Goal: Task Accomplishment & Management: Use online tool/utility

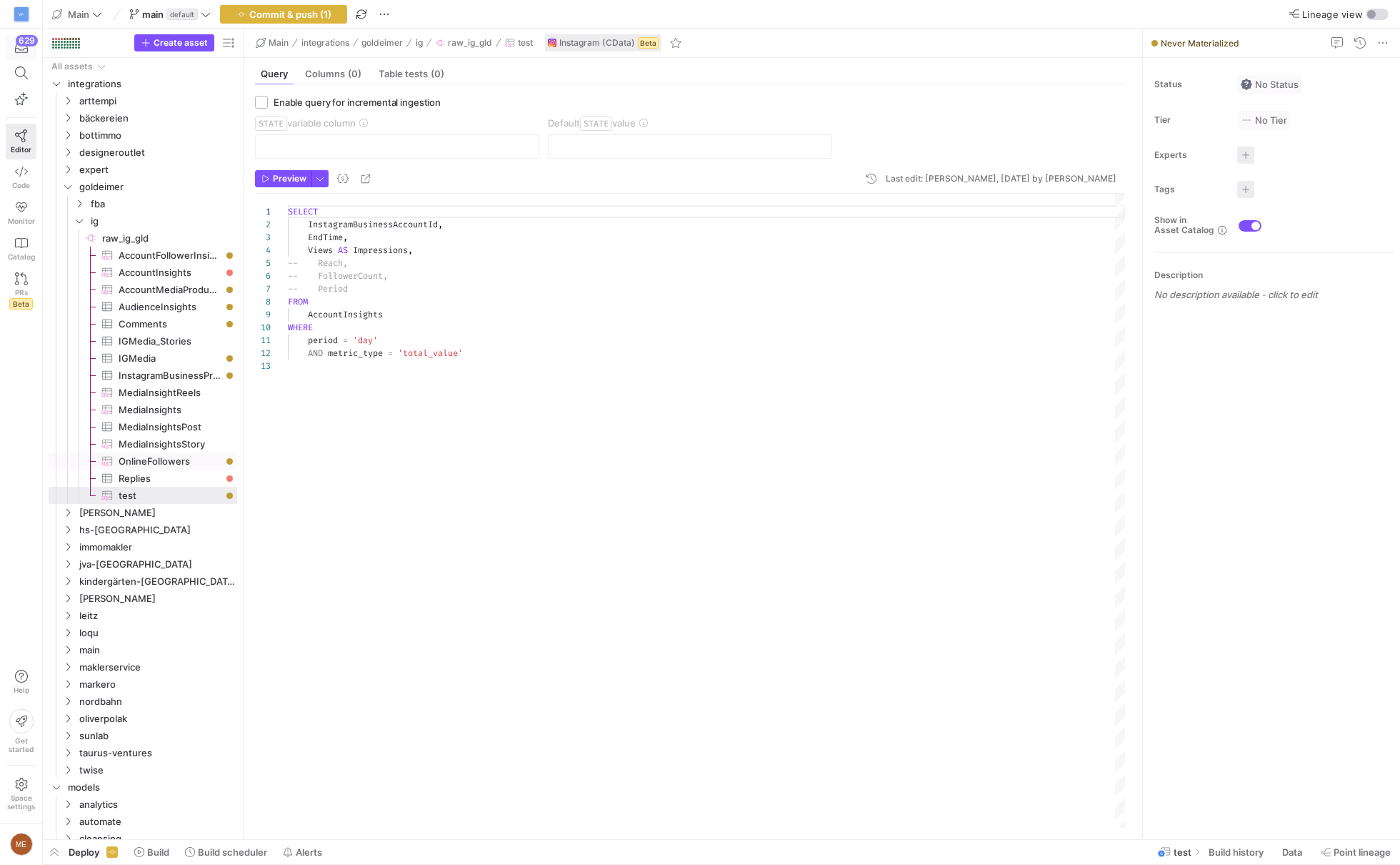
scroll to position [129, 0]
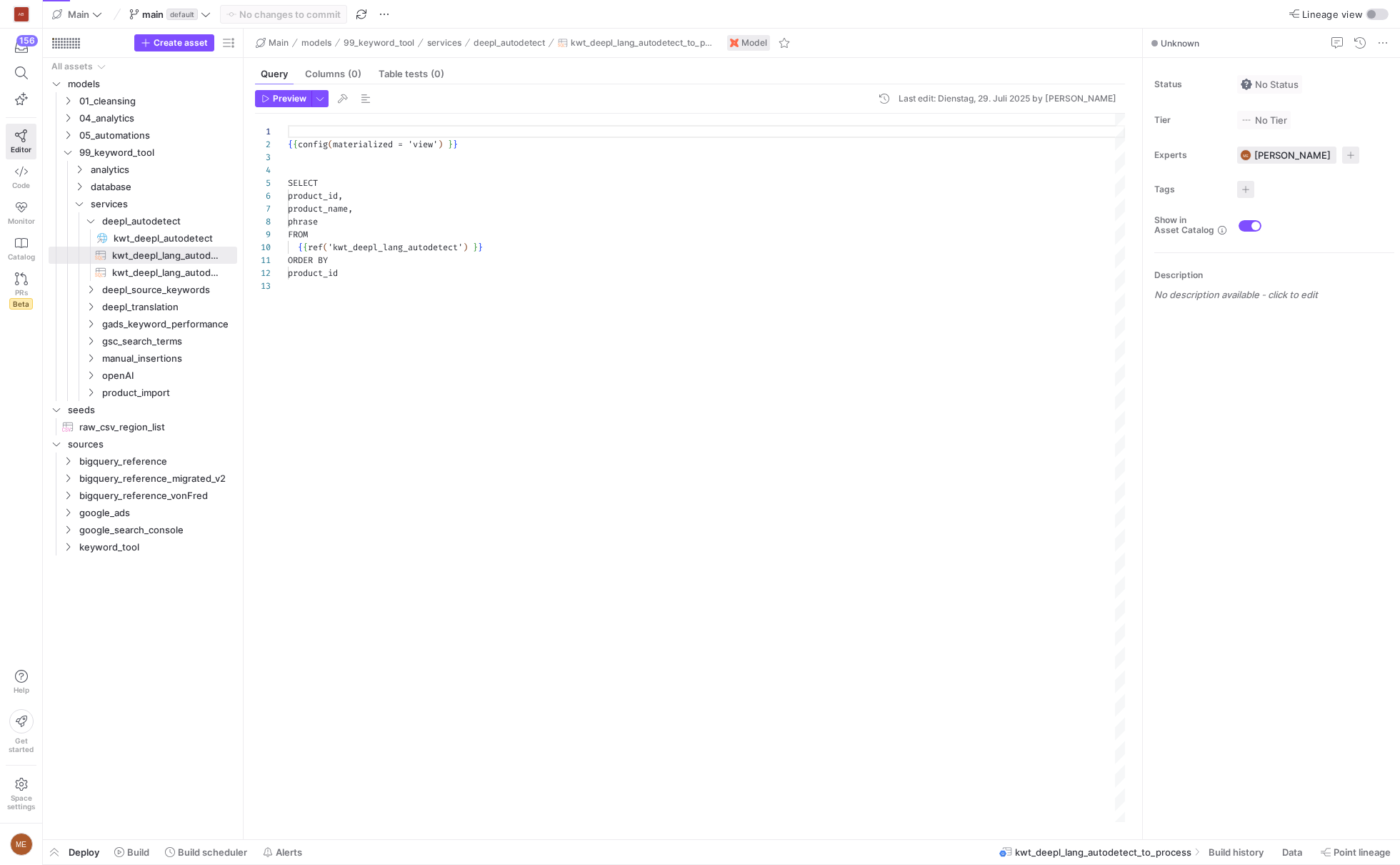
scroll to position [129, 0]
click at [142, 7] on span at bounding box center [169, 14] width 87 height 17
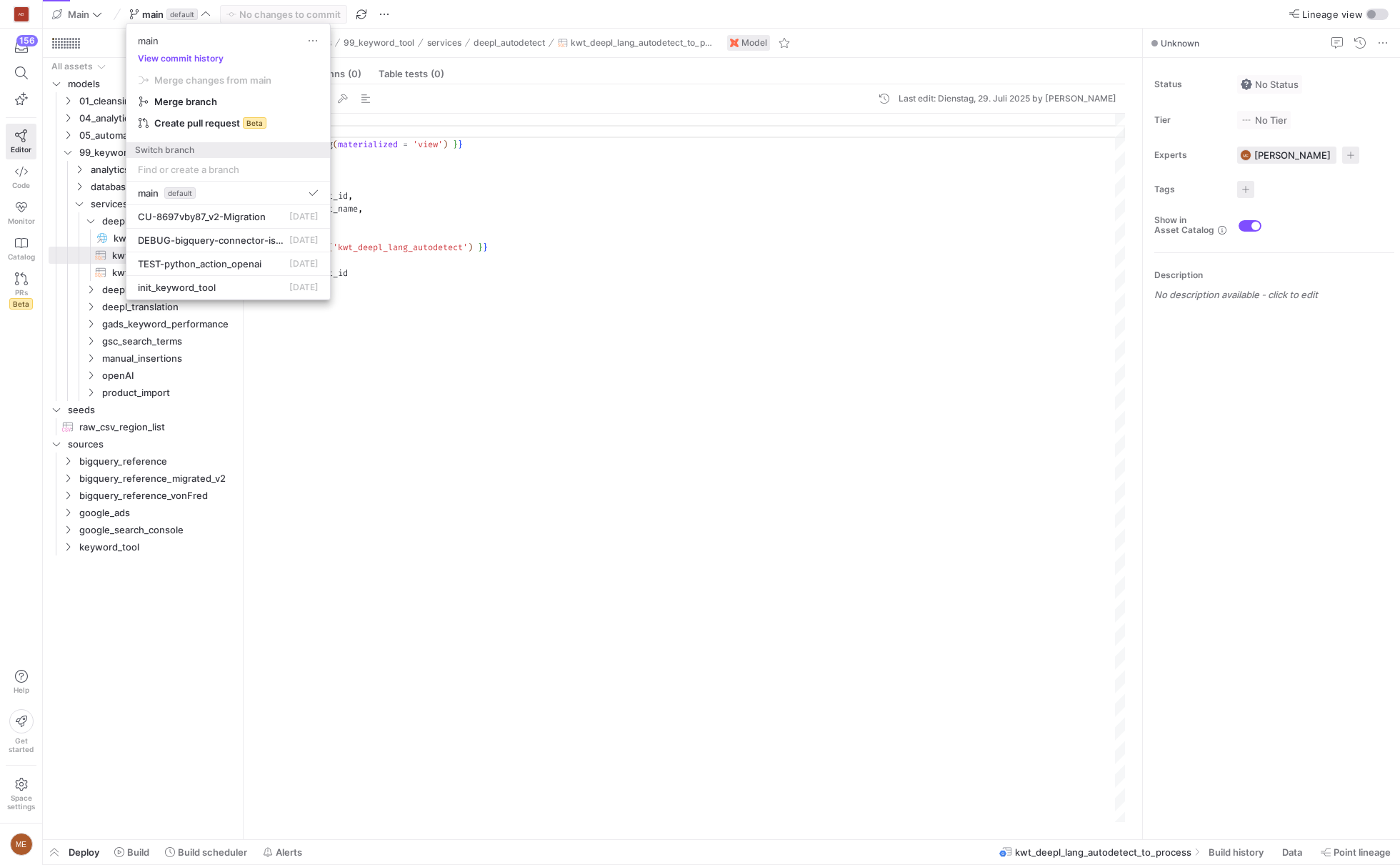
click at [377, 456] on div at bounding box center [700, 432] width 1400 height 865
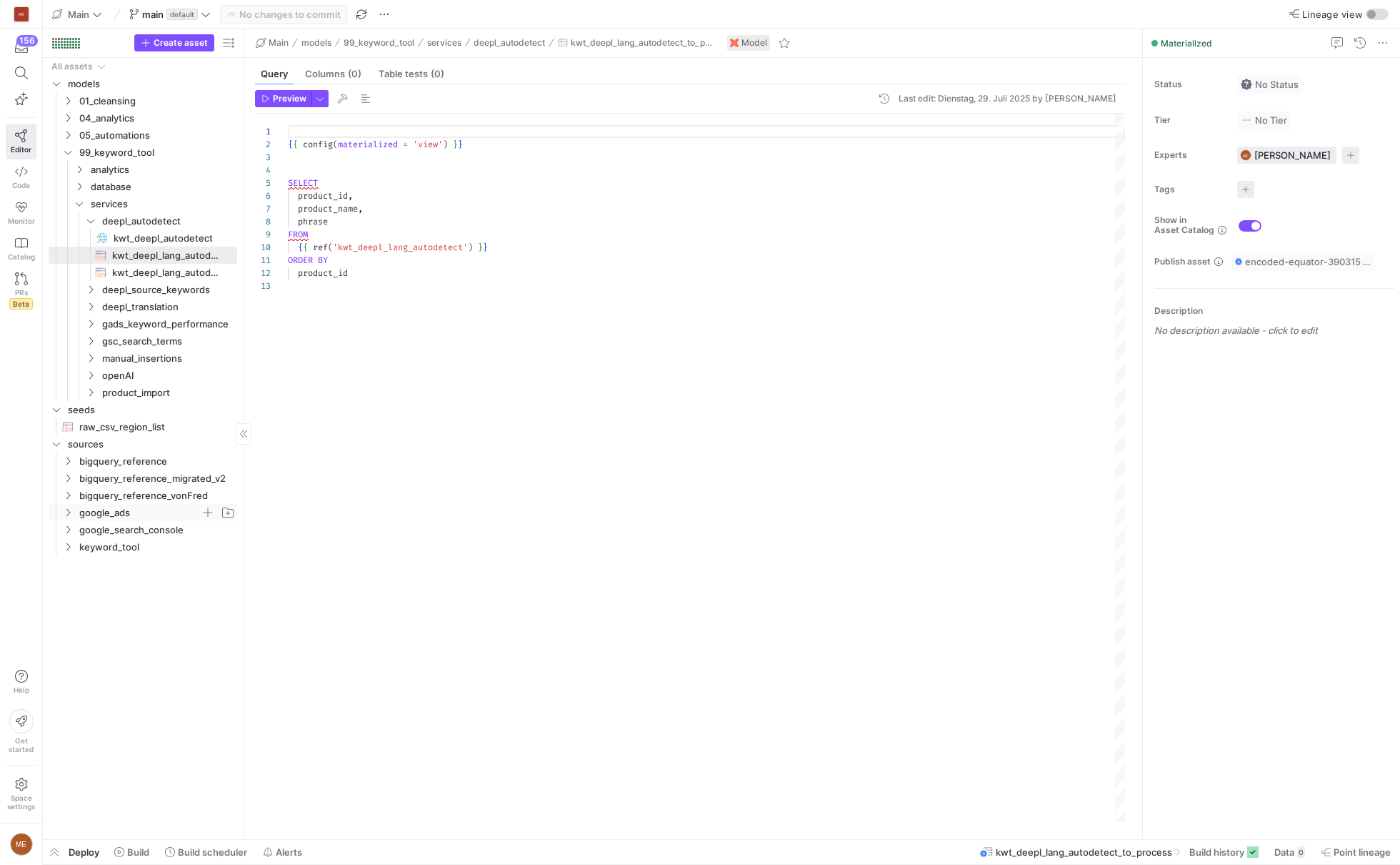
click at [68, 511] on icon "Press SPACE to select this row." at bounding box center [67, 512] width 10 height 8
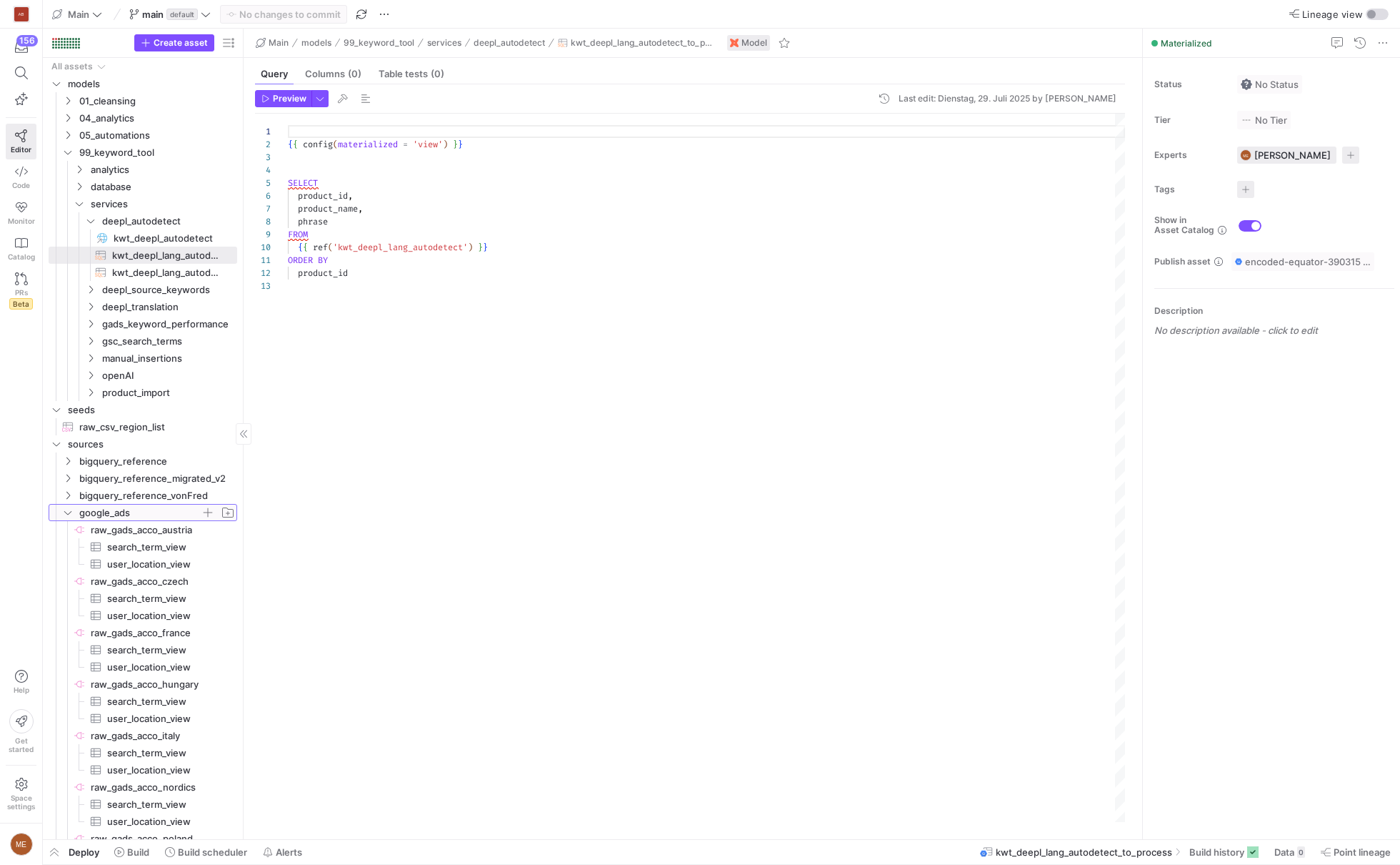
click at [63, 509] on icon at bounding box center [67, 512] width 10 height 8
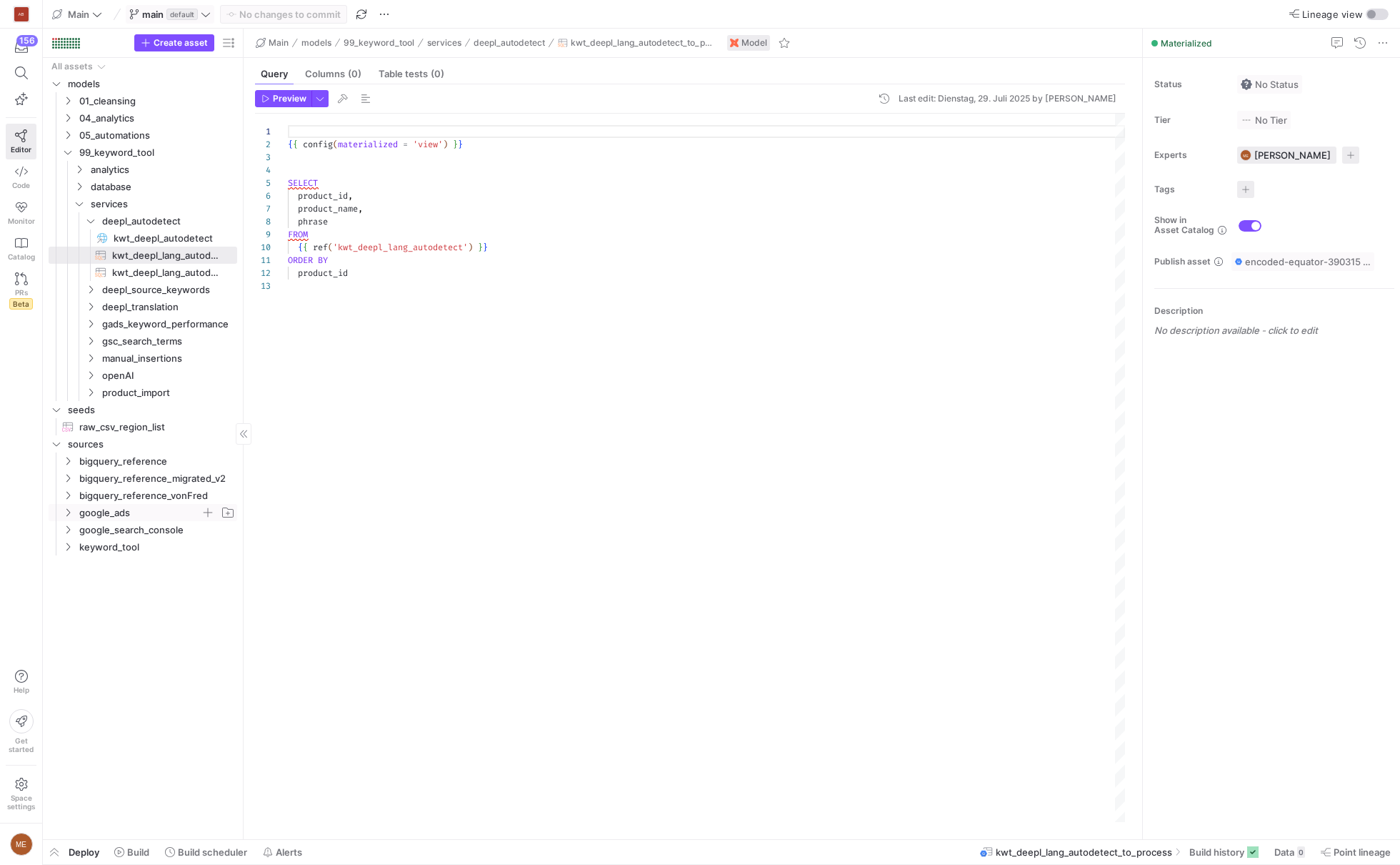
click at [154, 14] on span "main" at bounding box center [153, 14] width 21 height 11
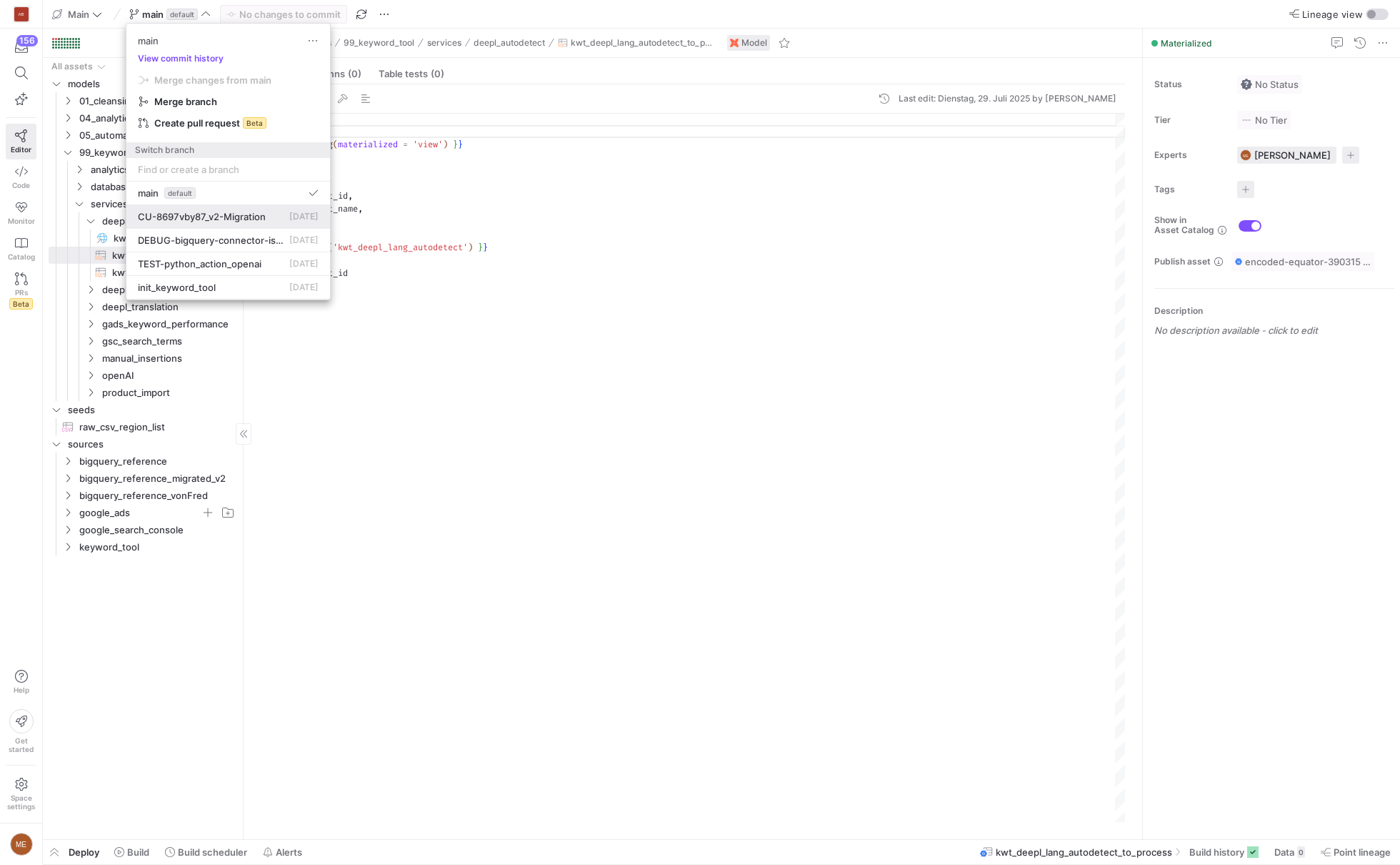
click at [232, 218] on span "CU-8697vby87_v2-Migration" at bounding box center [201, 216] width 128 height 11
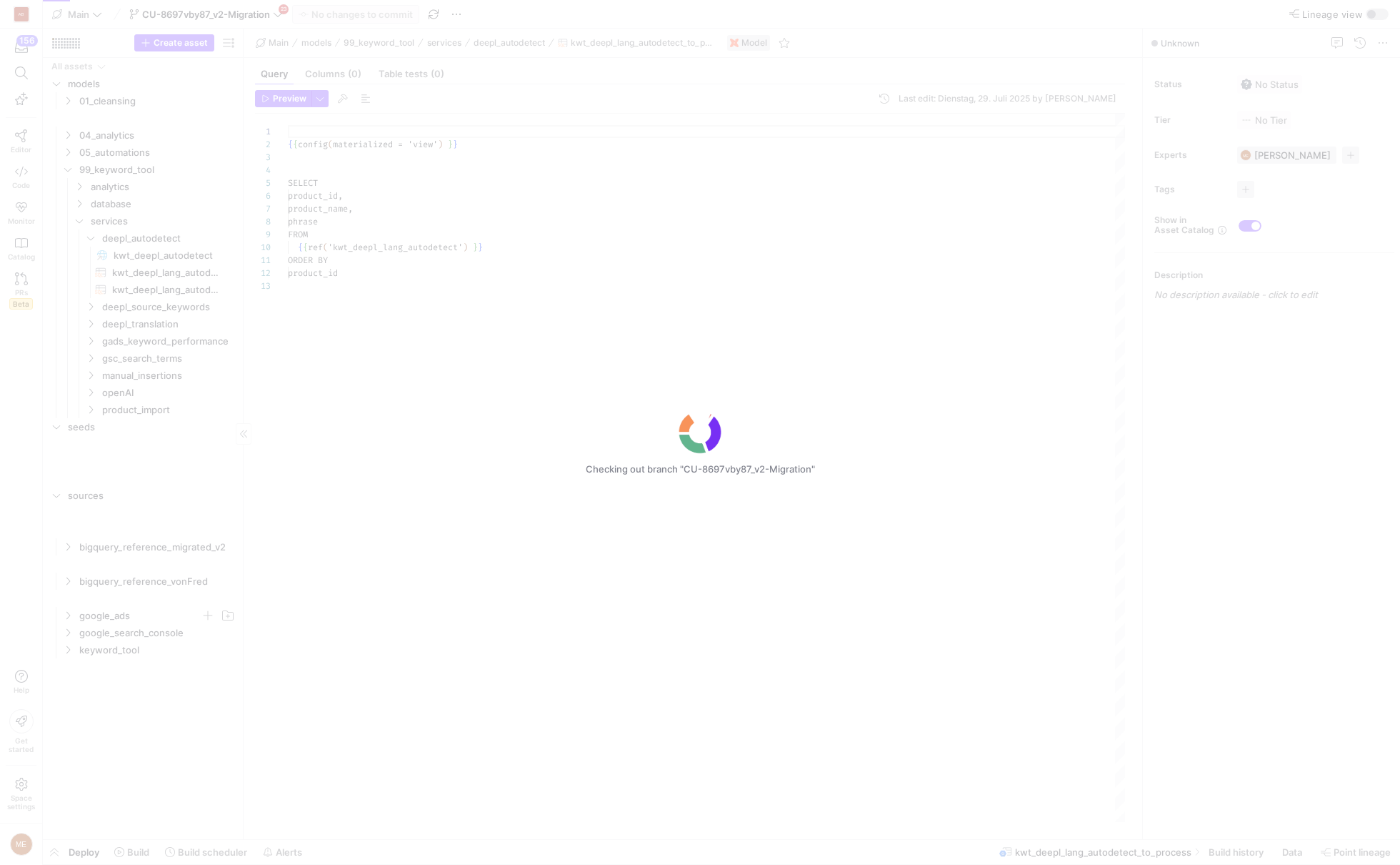
scroll to position [129, 0]
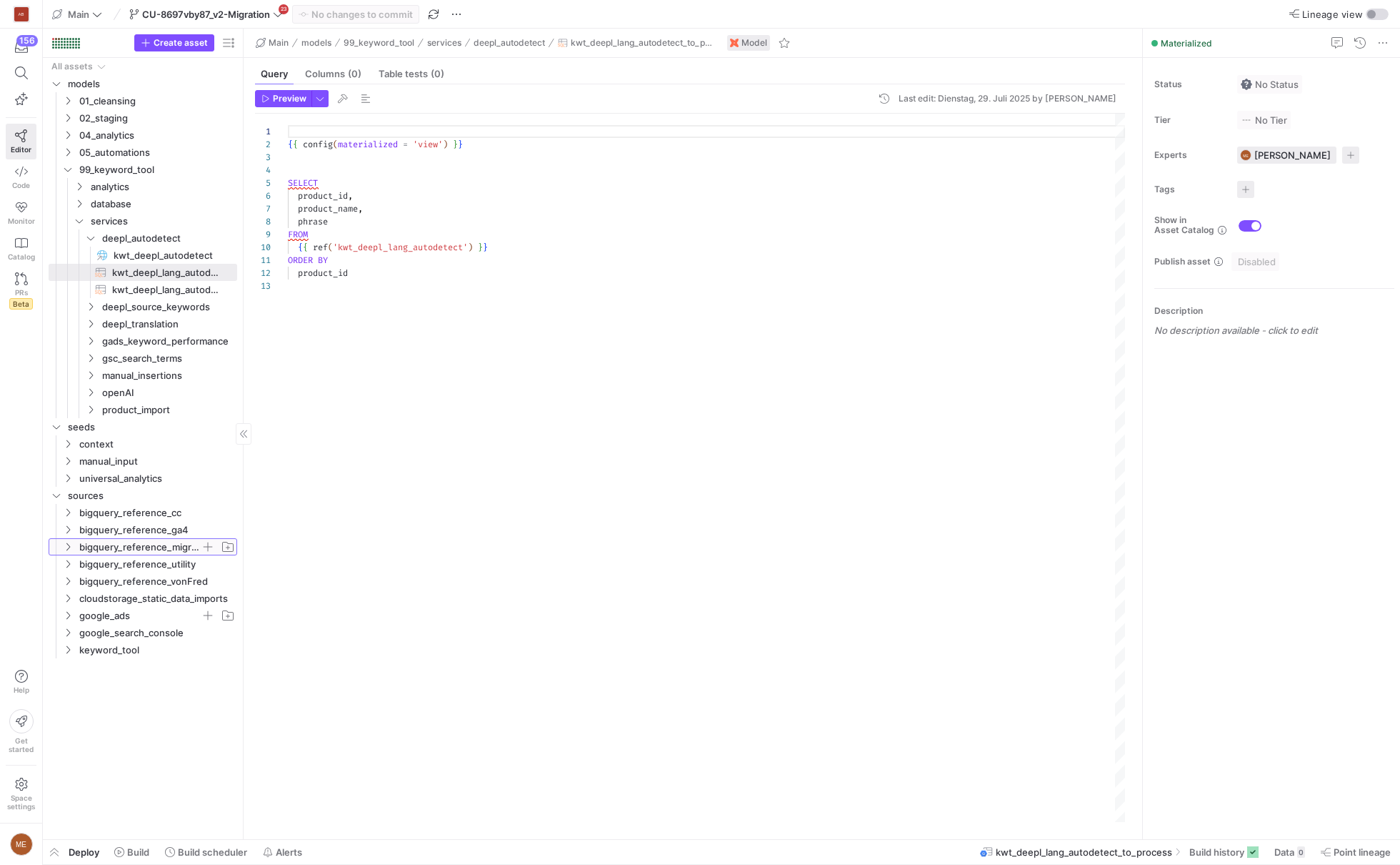
click at [146, 540] on span "bigquery_reference_migrated_v2" at bounding box center [140, 547] width 122 height 17
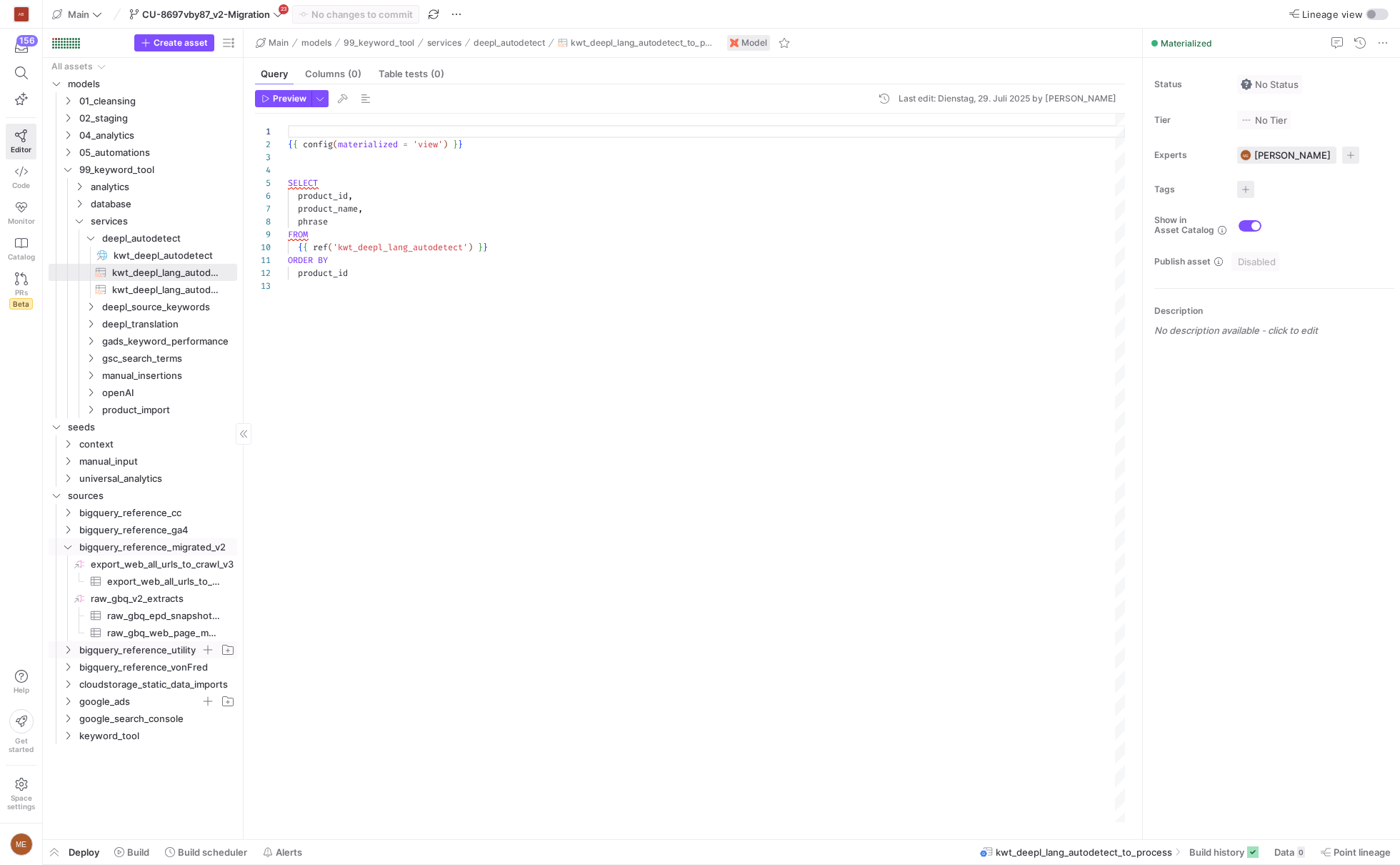
click at [132, 651] on span "bigquery_reference_utility" at bounding box center [140, 650] width 122 height 17
click at [132, 723] on span "bigquery_reference_vonFred" at bounding box center [140, 719] width 122 height 17
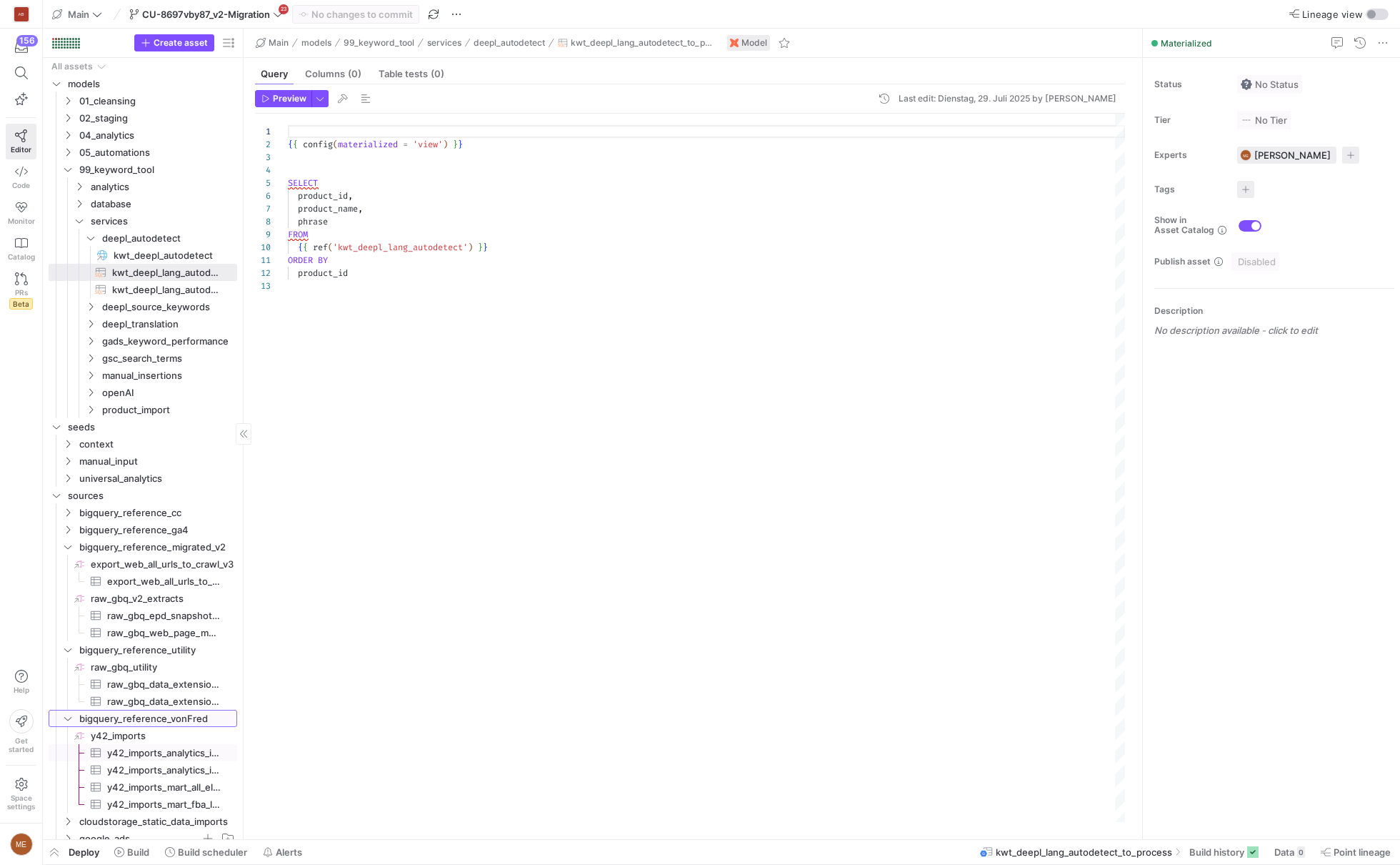
scroll to position [42, 0]
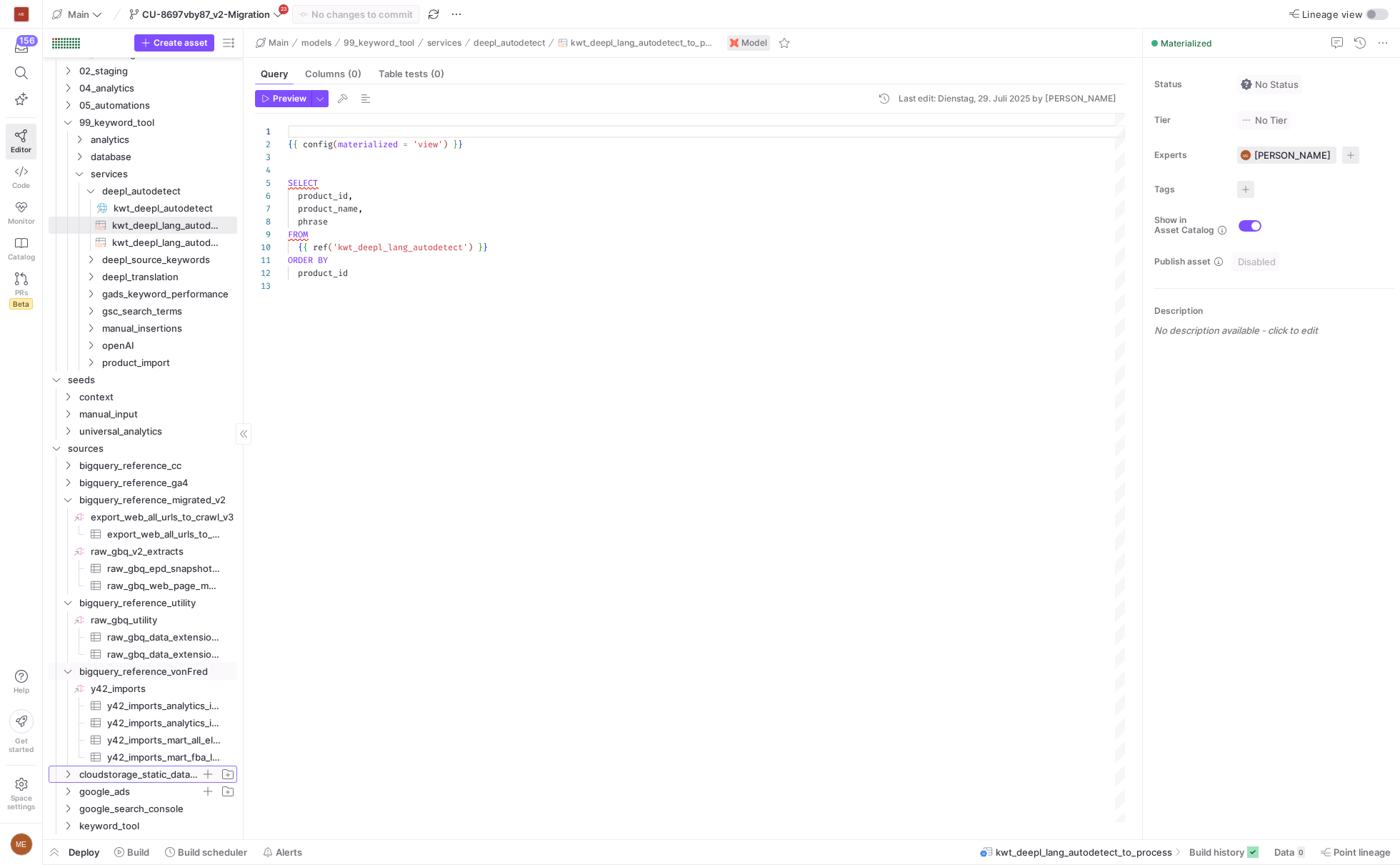
click at [138, 778] on span "cloudstorage_static_data_imports" at bounding box center [140, 775] width 122 height 17
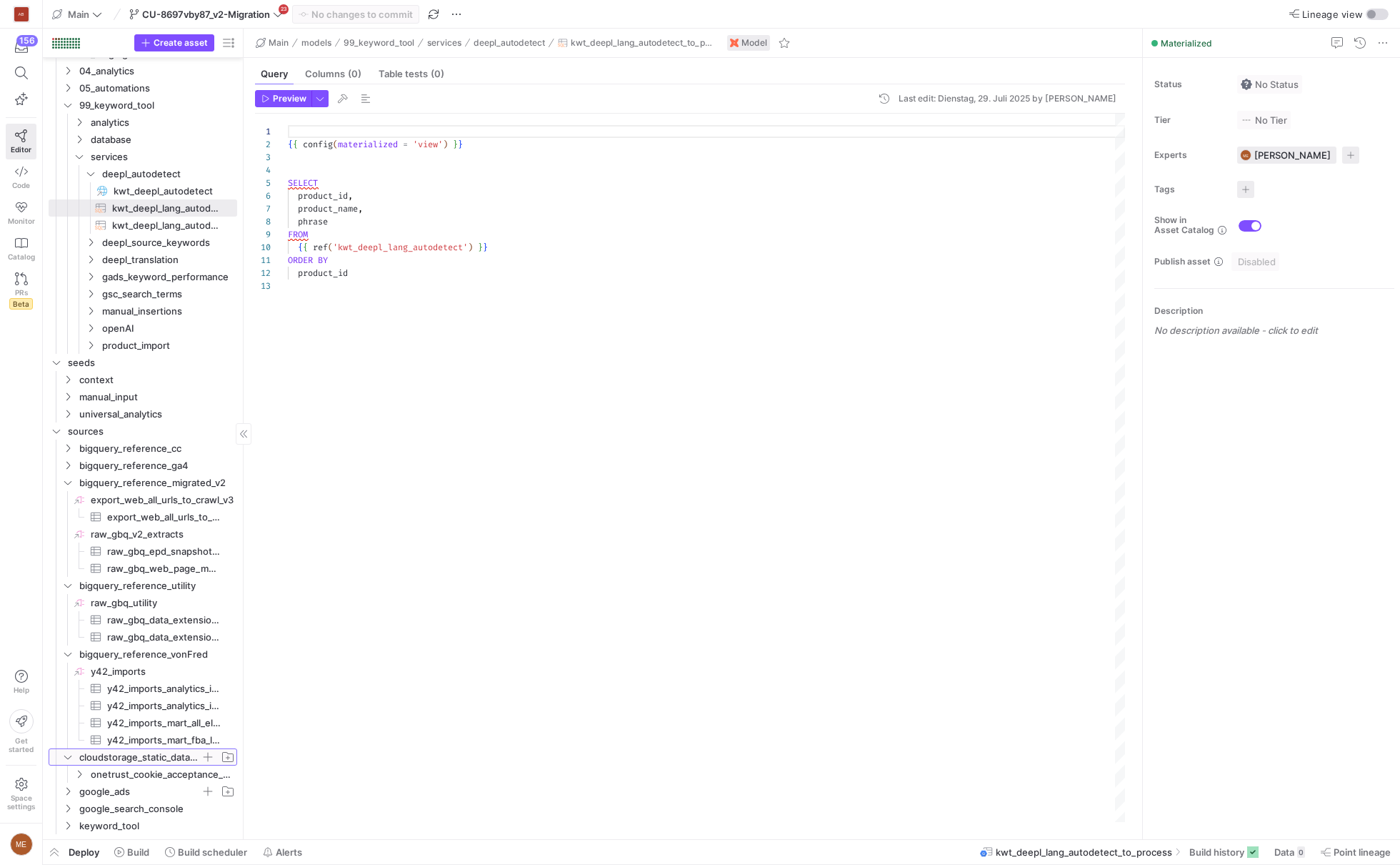
scroll to position [58, 0]
click at [140, 774] on span "onetrust_cookie_acceptance_data" at bounding box center [145, 775] width 110 height 17
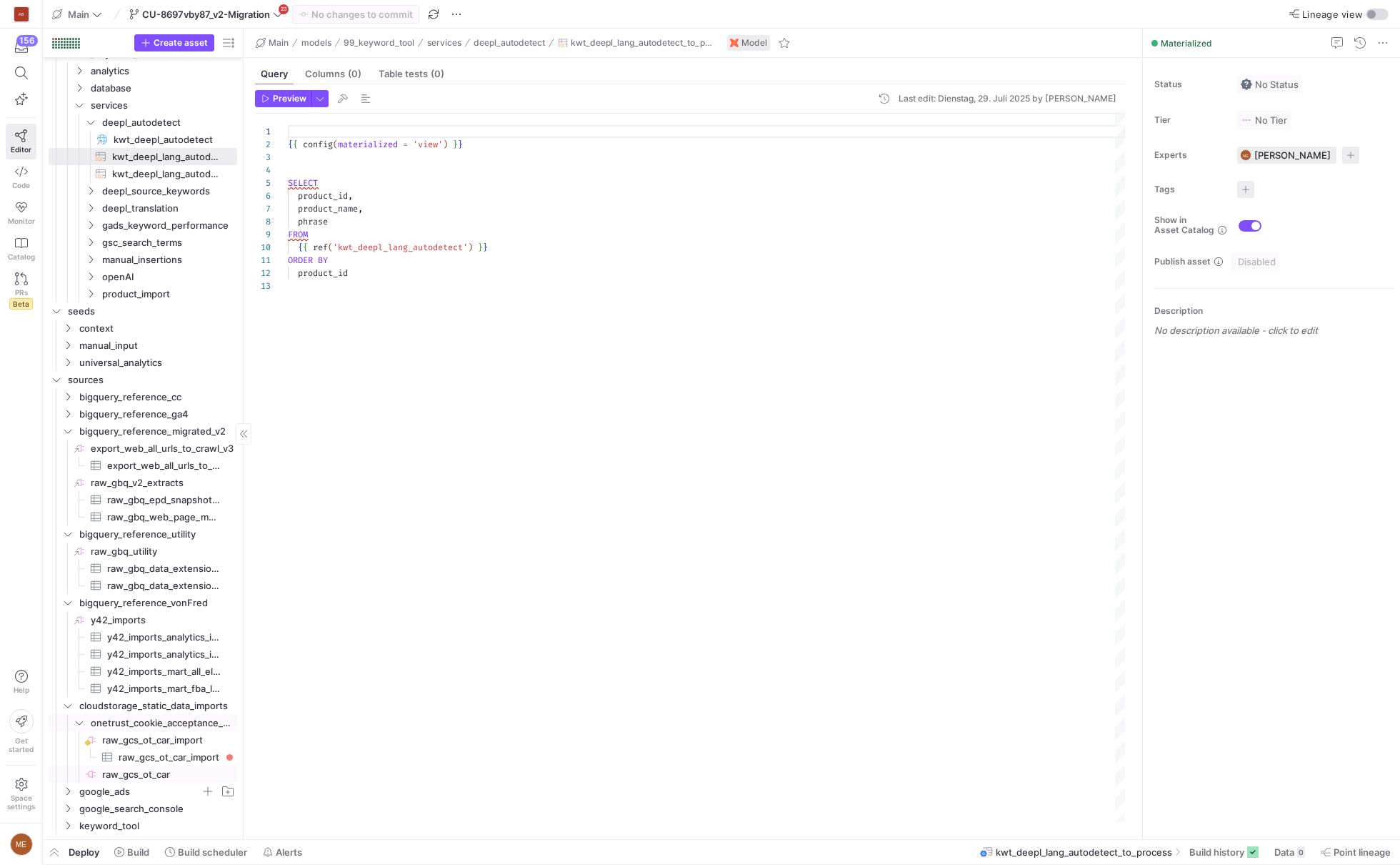
click at [149, 780] on span "raw_gcs_ot_car​​​​​​​​" at bounding box center [169, 775] width 133 height 17
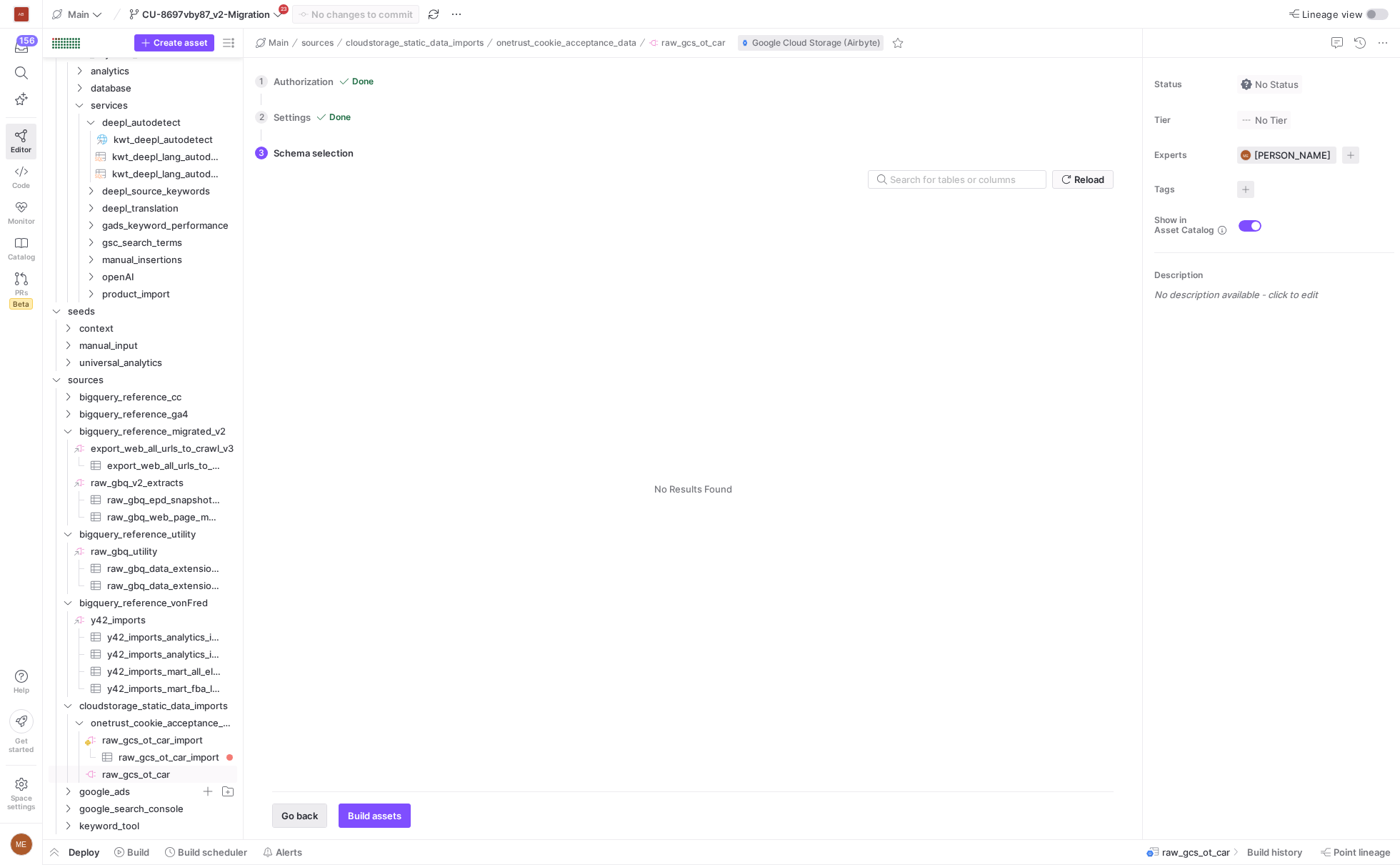
click at [303, 814] on span "Go back" at bounding box center [300, 815] width 36 height 11
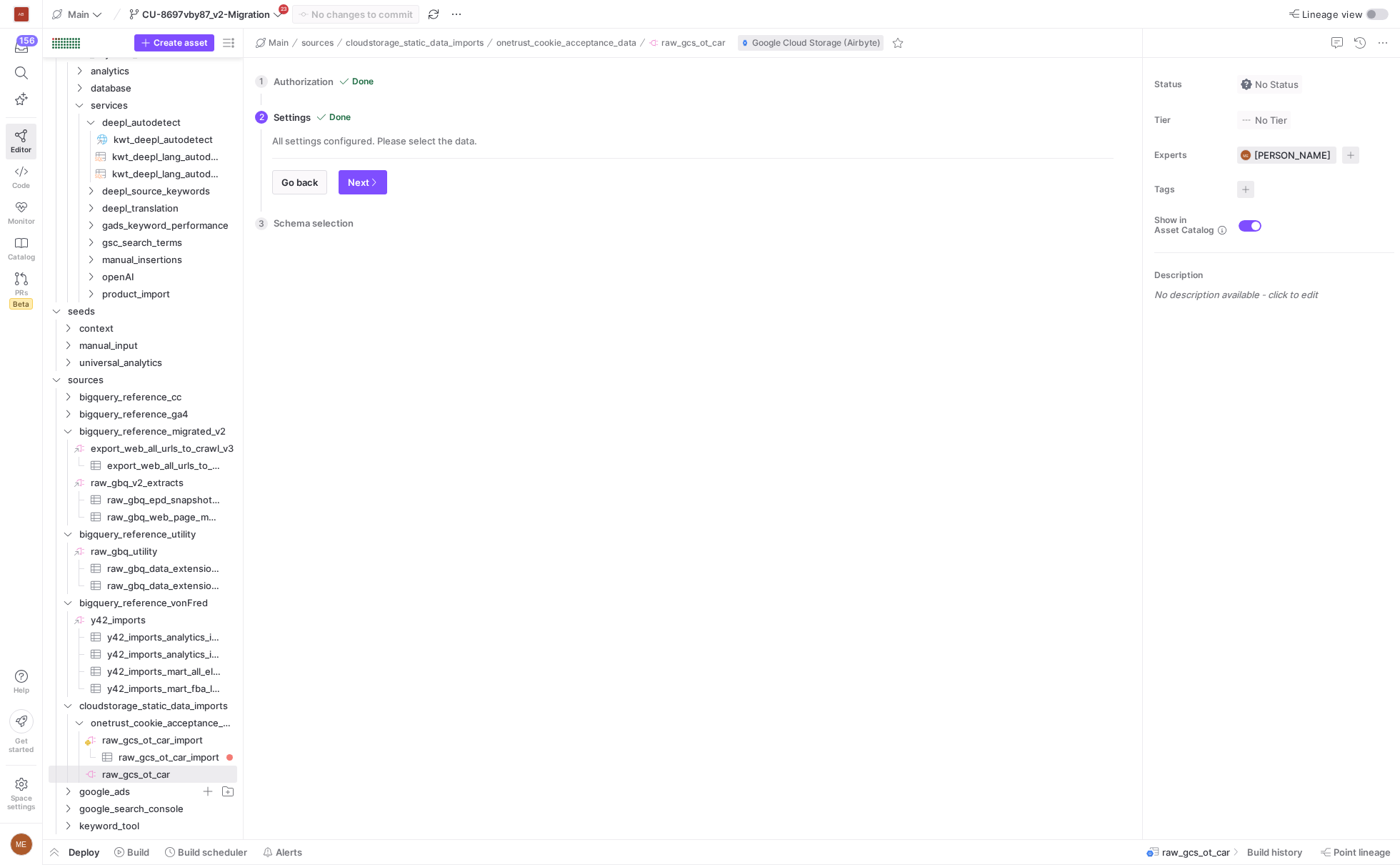
click at [305, 168] on div "Go back Next" at bounding box center [693, 176] width 842 height 36
click at [303, 176] on span "Go back" at bounding box center [300, 182] width 36 height 11
click at [622, 136] on input "raw_gcs_static_data_imports_onetrust" at bounding box center [700, 134] width 809 height 11
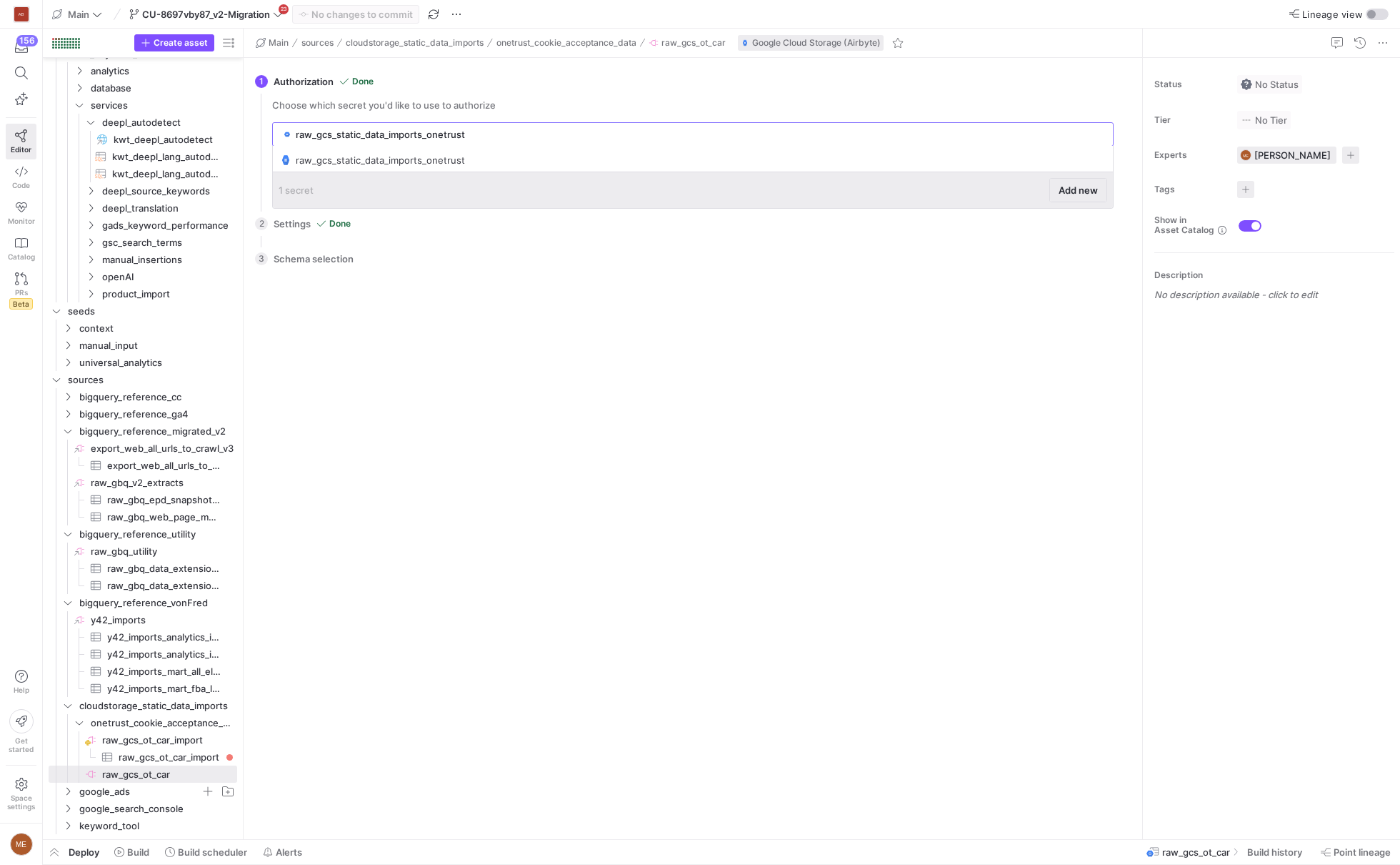
click at [1084, 188] on span "Add new" at bounding box center [1079, 190] width 39 height 11
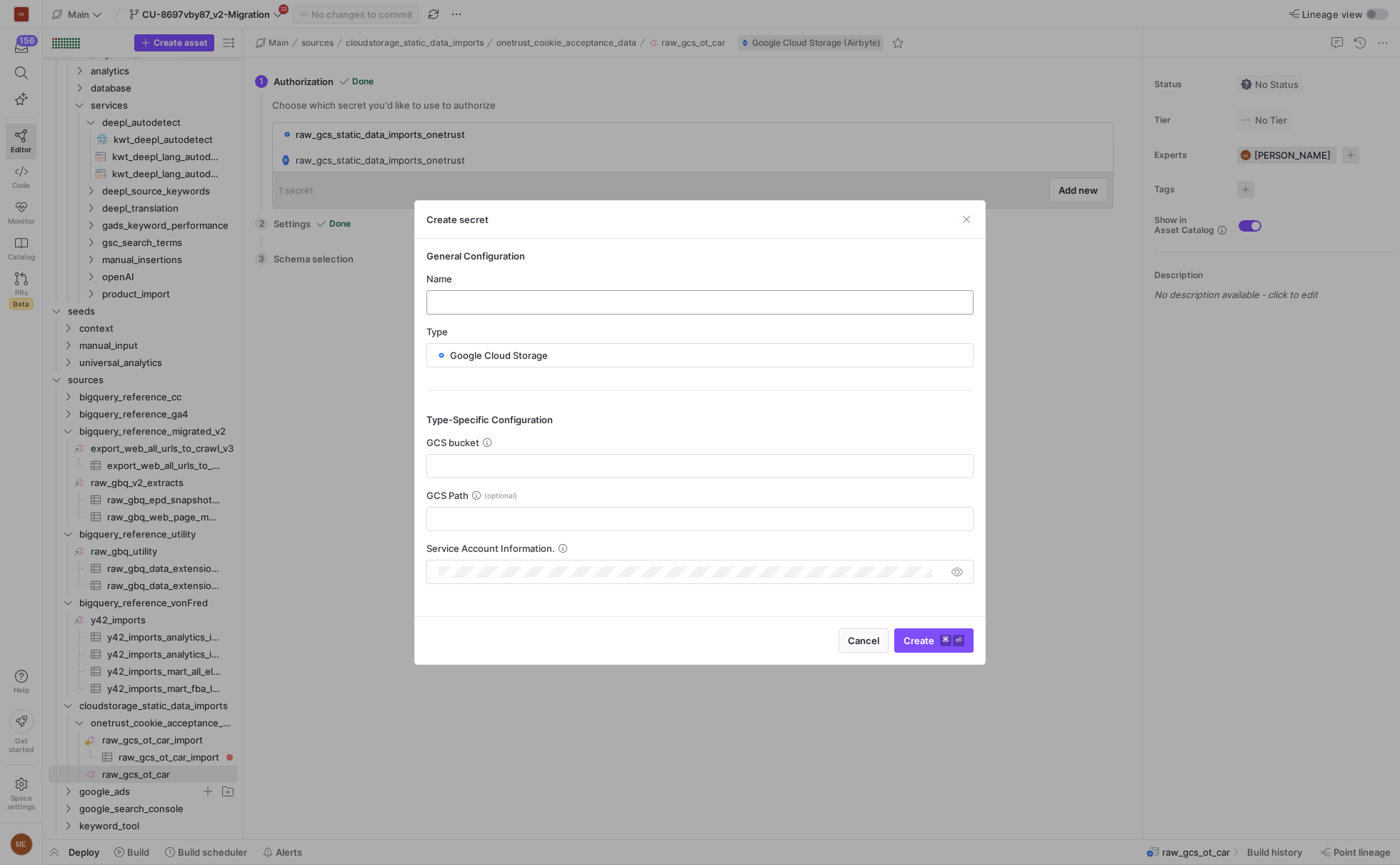
click at [496, 310] on div at bounding box center [700, 302] width 523 height 23
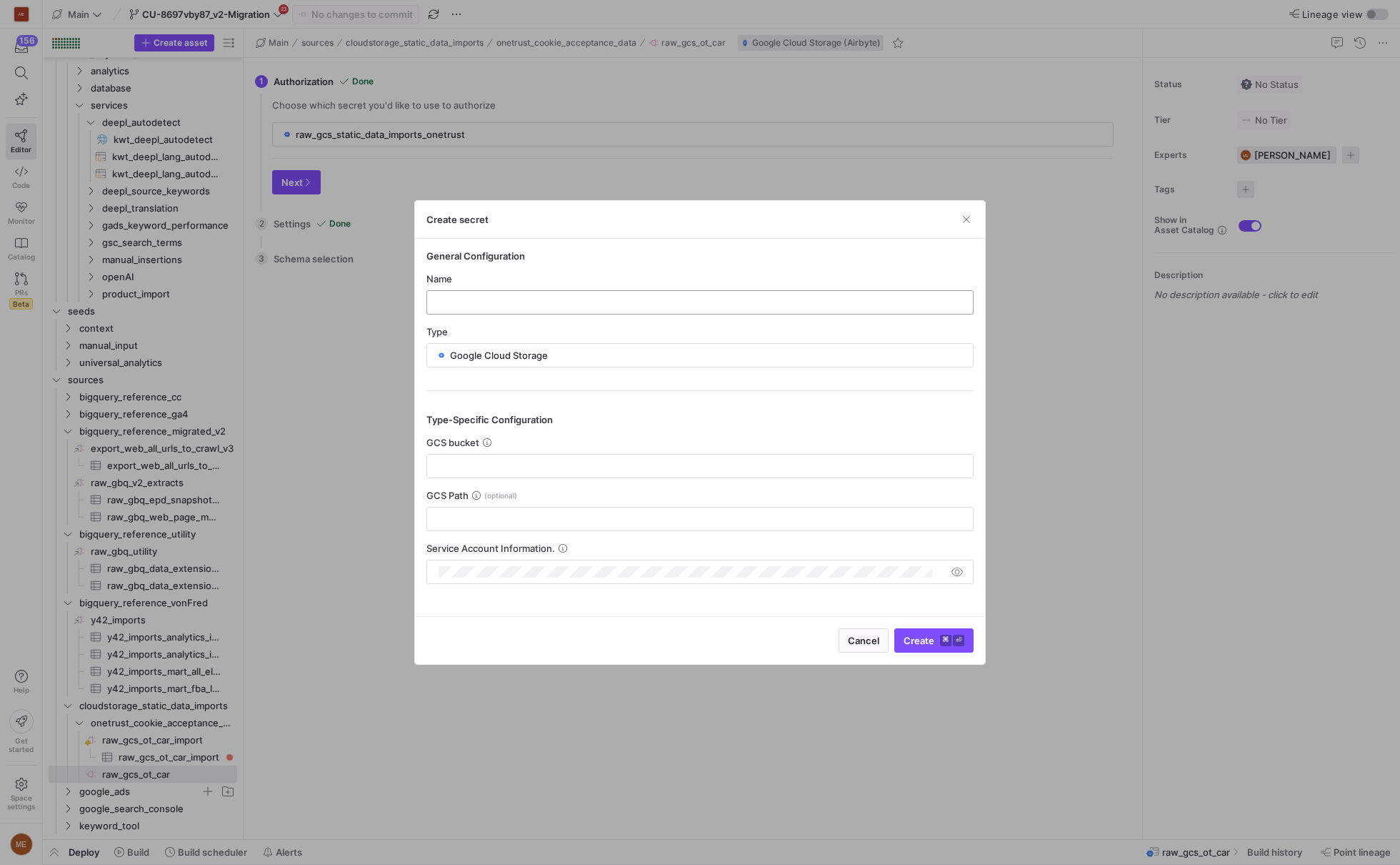
click at [504, 303] on input "text" at bounding box center [700, 302] width 523 height 11
type input "raw_gcs_static_data_imports"
click at [483, 469] on input "text" at bounding box center [700, 465] width 523 height 11
paste input "static_data_imports"
type input "static_data_imports"
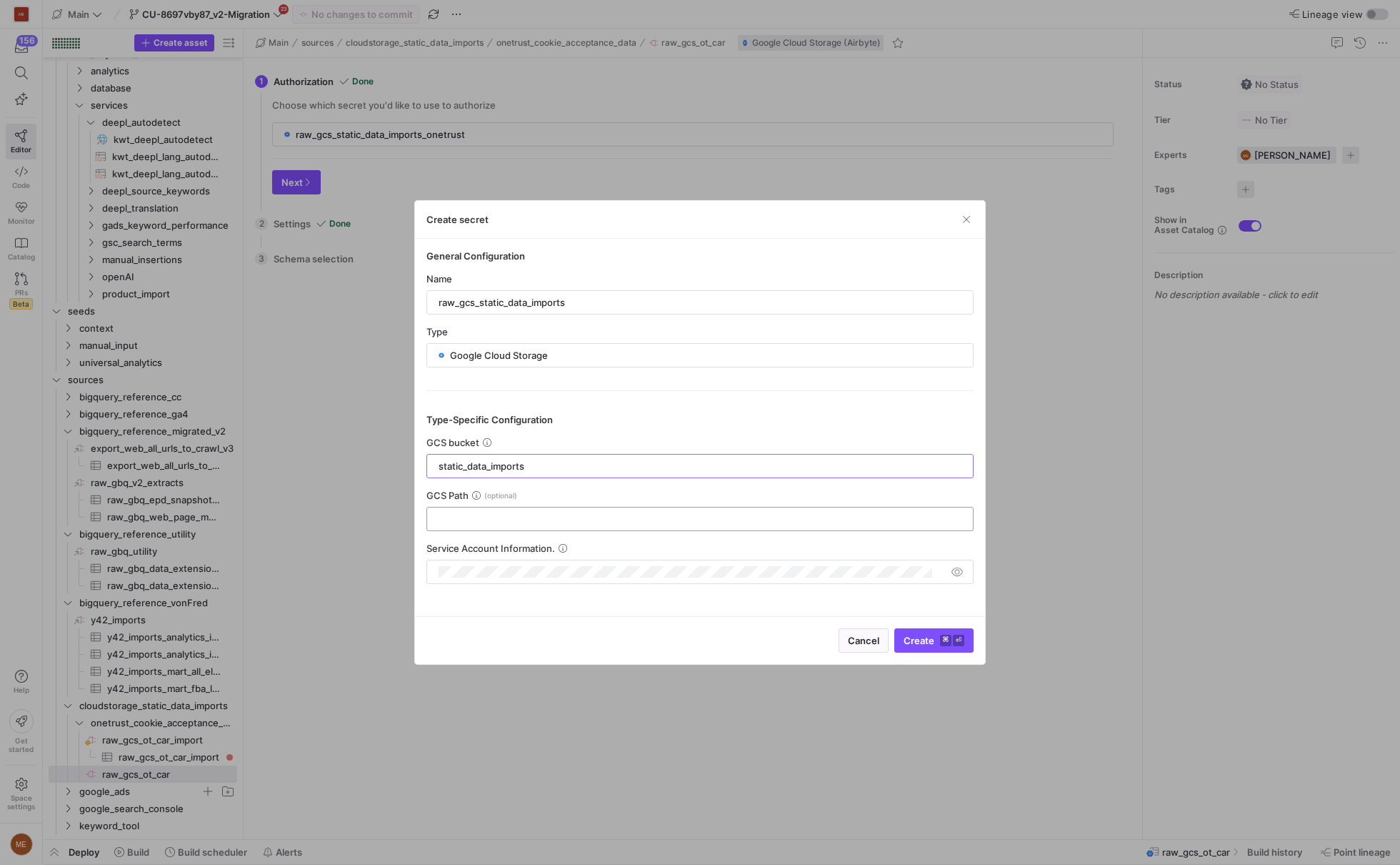
click at [574, 524] on div at bounding box center [700, 519] width 523 height 23
click at [954, 566] on span "button" at bounding box center [957, 571] width 14 height 14
click at [944, 644] on kbd "⌘" at bounding box center [945, 640] width 11 height 11
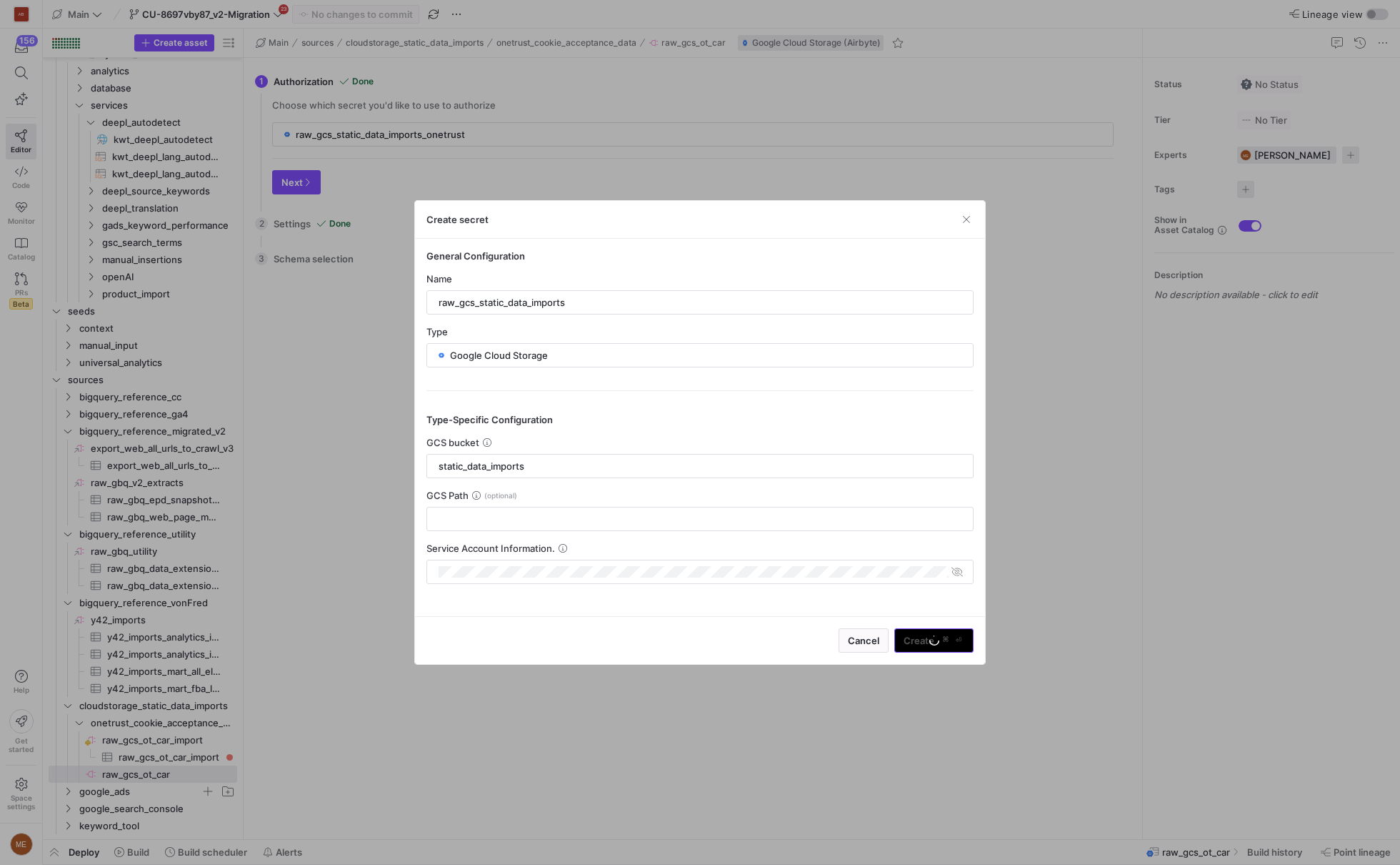
type input "raw_gcs_static_data_imports"
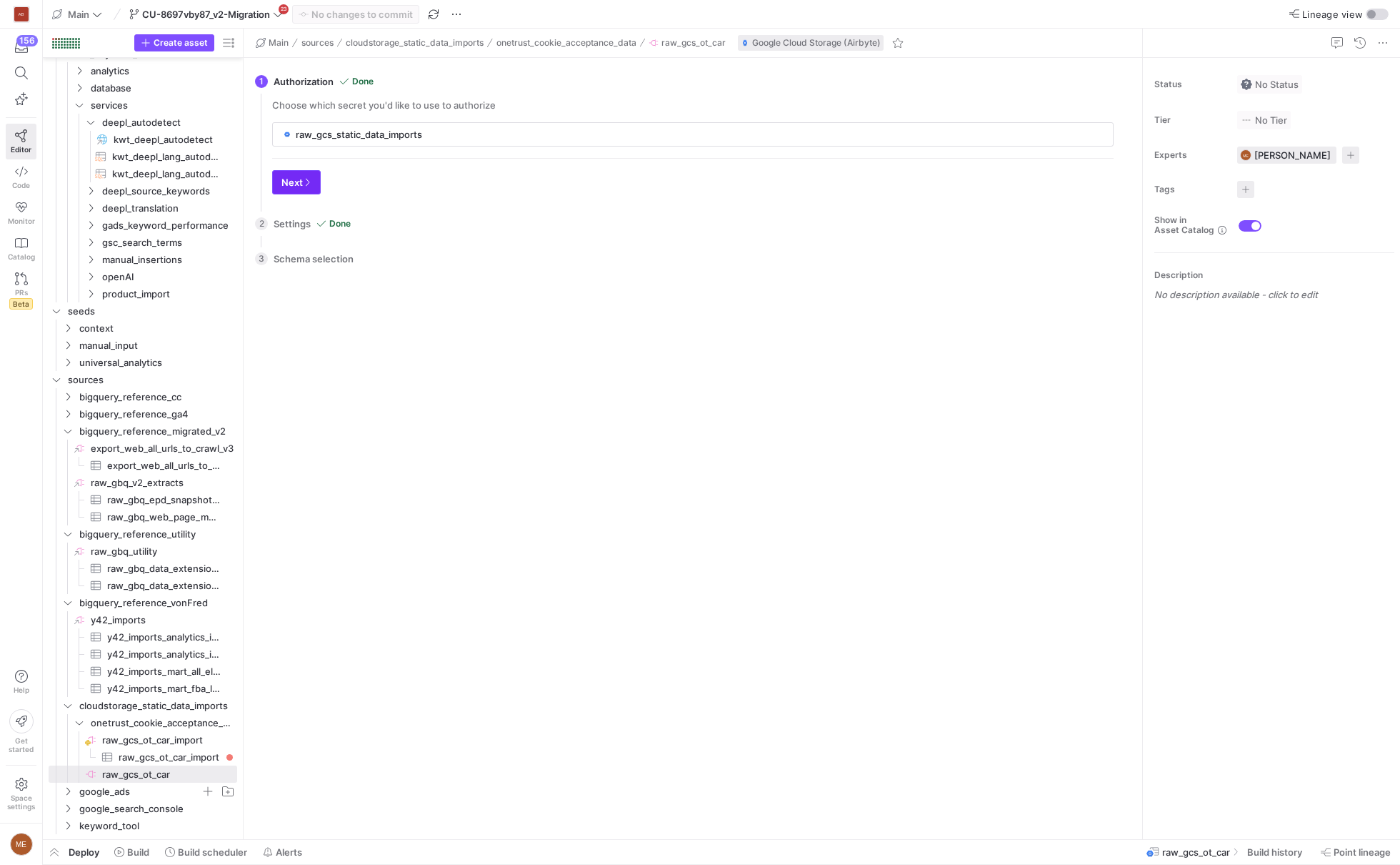
click at [312, 185] on span "button" at bounding box center [296, 182] width 47 height 23
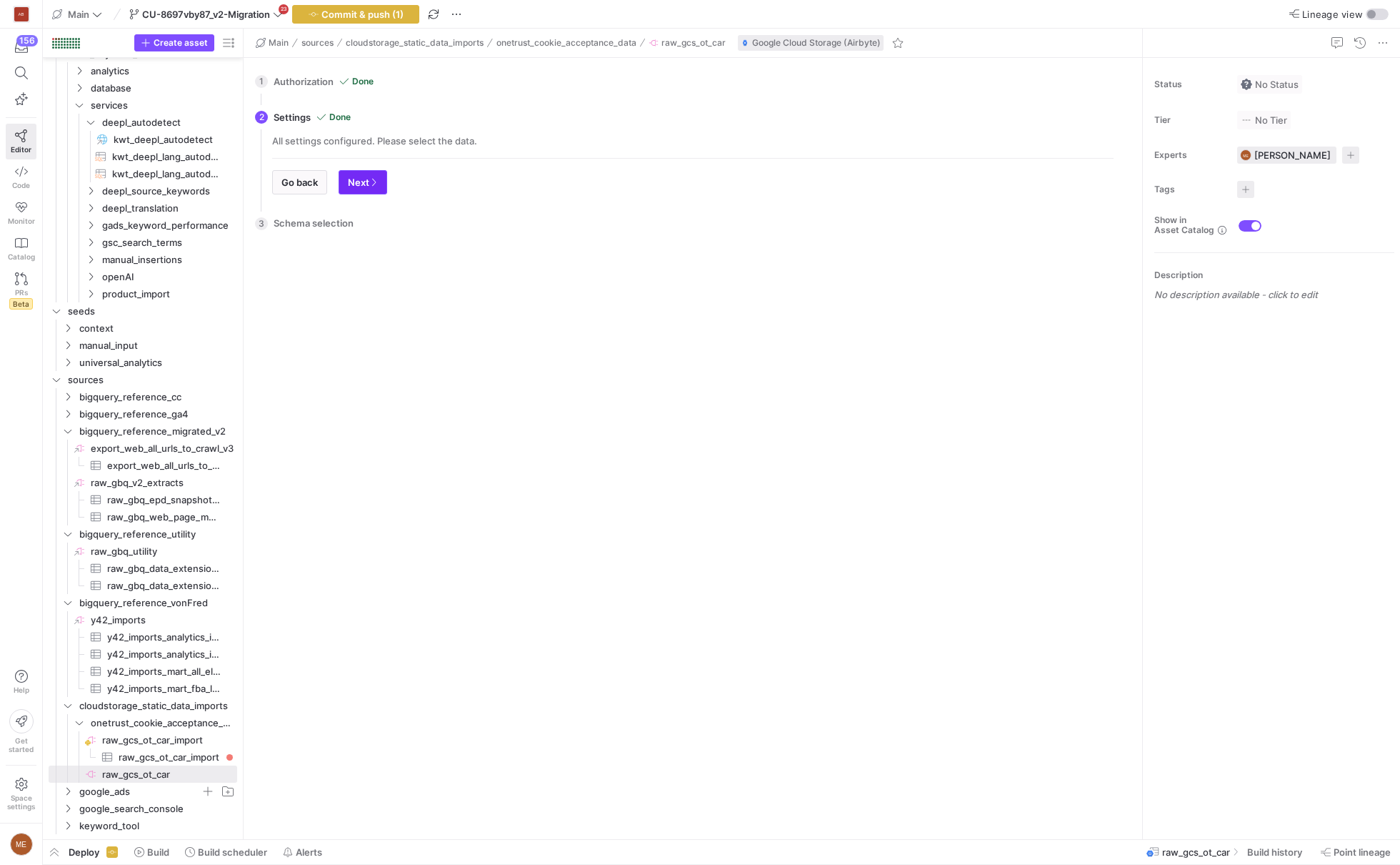
click at [367, 171] on span "button" at bounding box center [363, 182] width 47 height 23
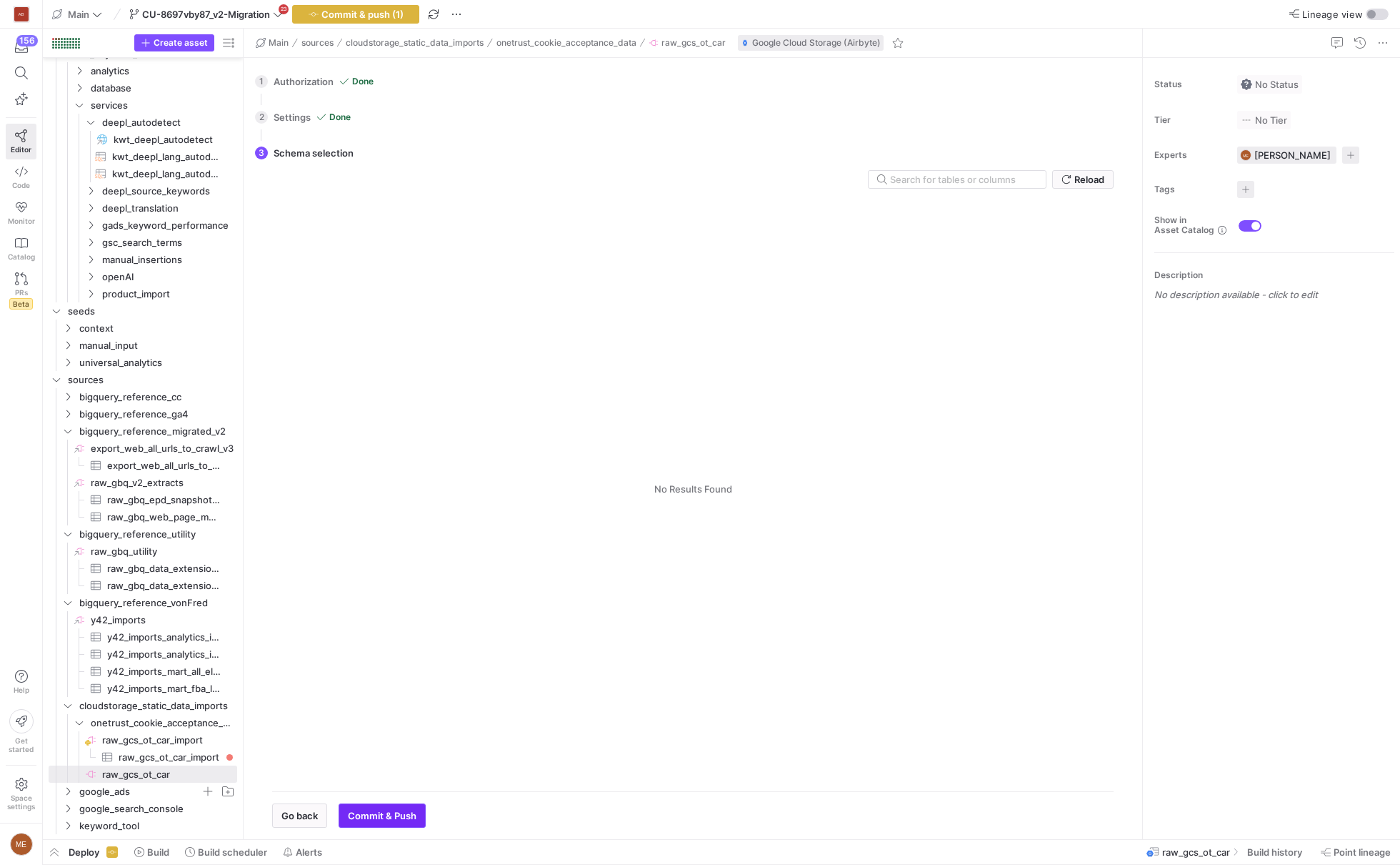
click at [369, 811] on span "Commit & Push" at bounding box center [382, 815] width 69 height 11
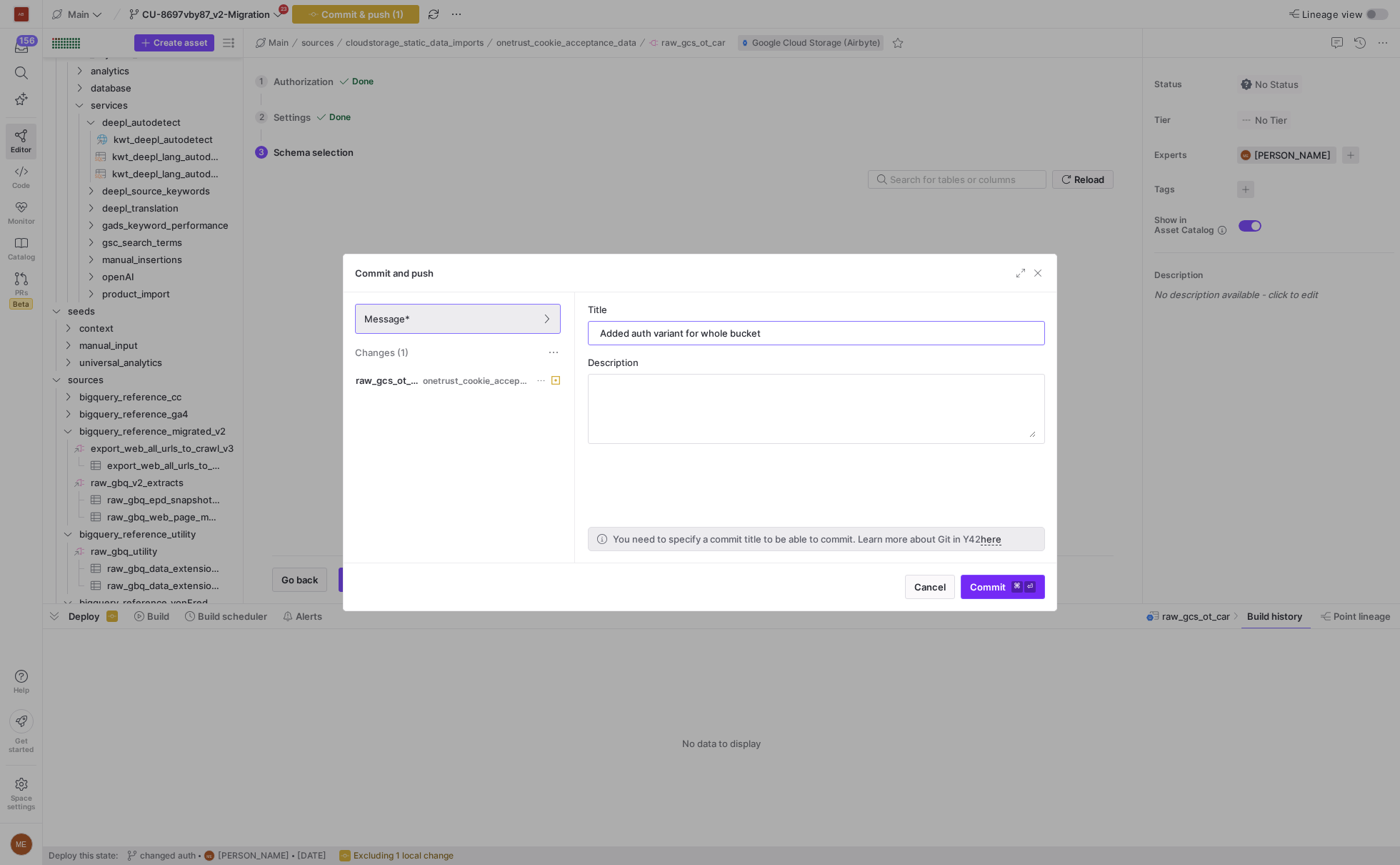
type input "Added auth variant for whole bucket"
click at [1010, 586] on span "Commit ⌘ ⏎" at bounding box center [1003, 587] width 66 height 11
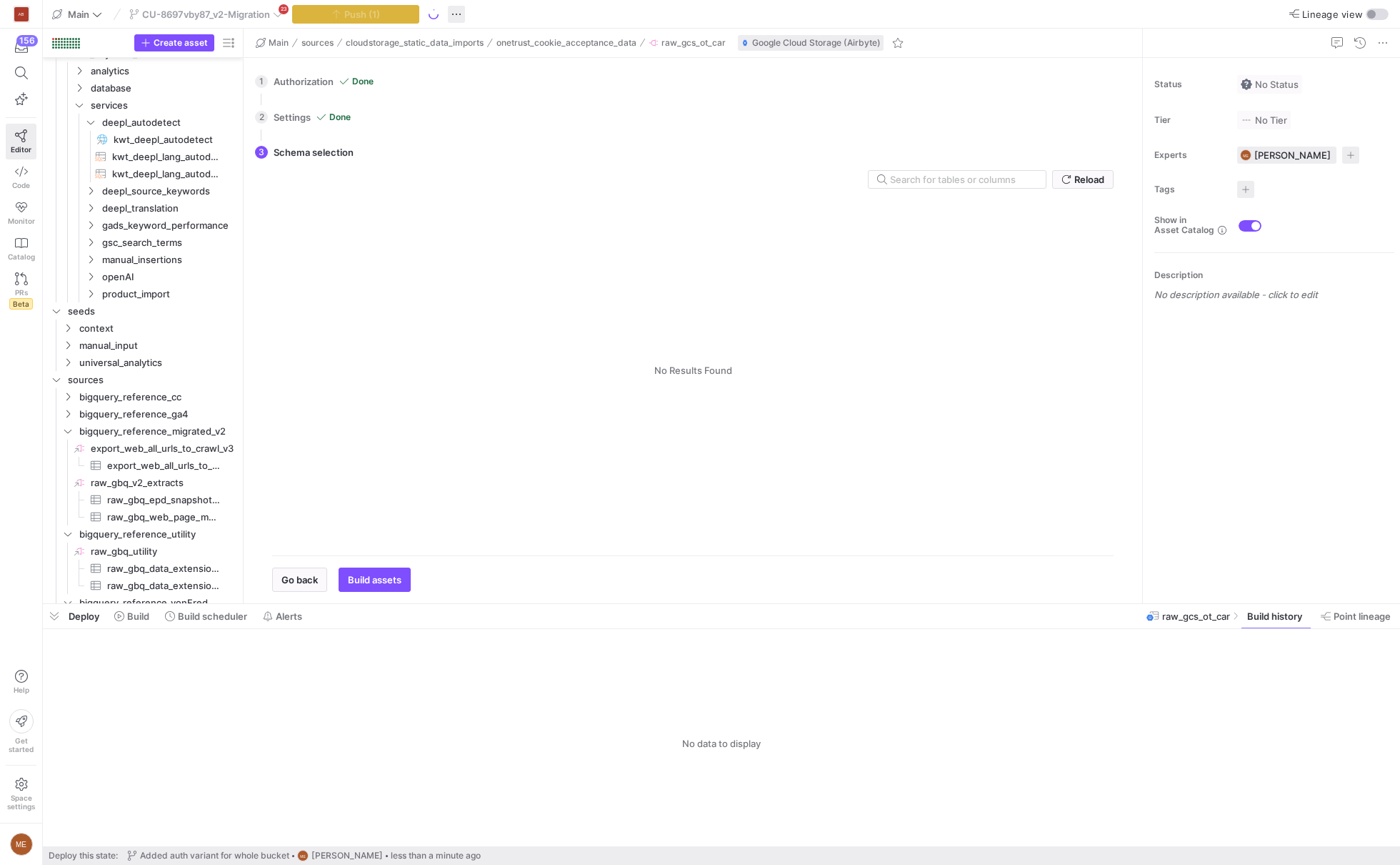
click at [458, 15] on span "button" at bounding box center [456, 14] width 17 height 17
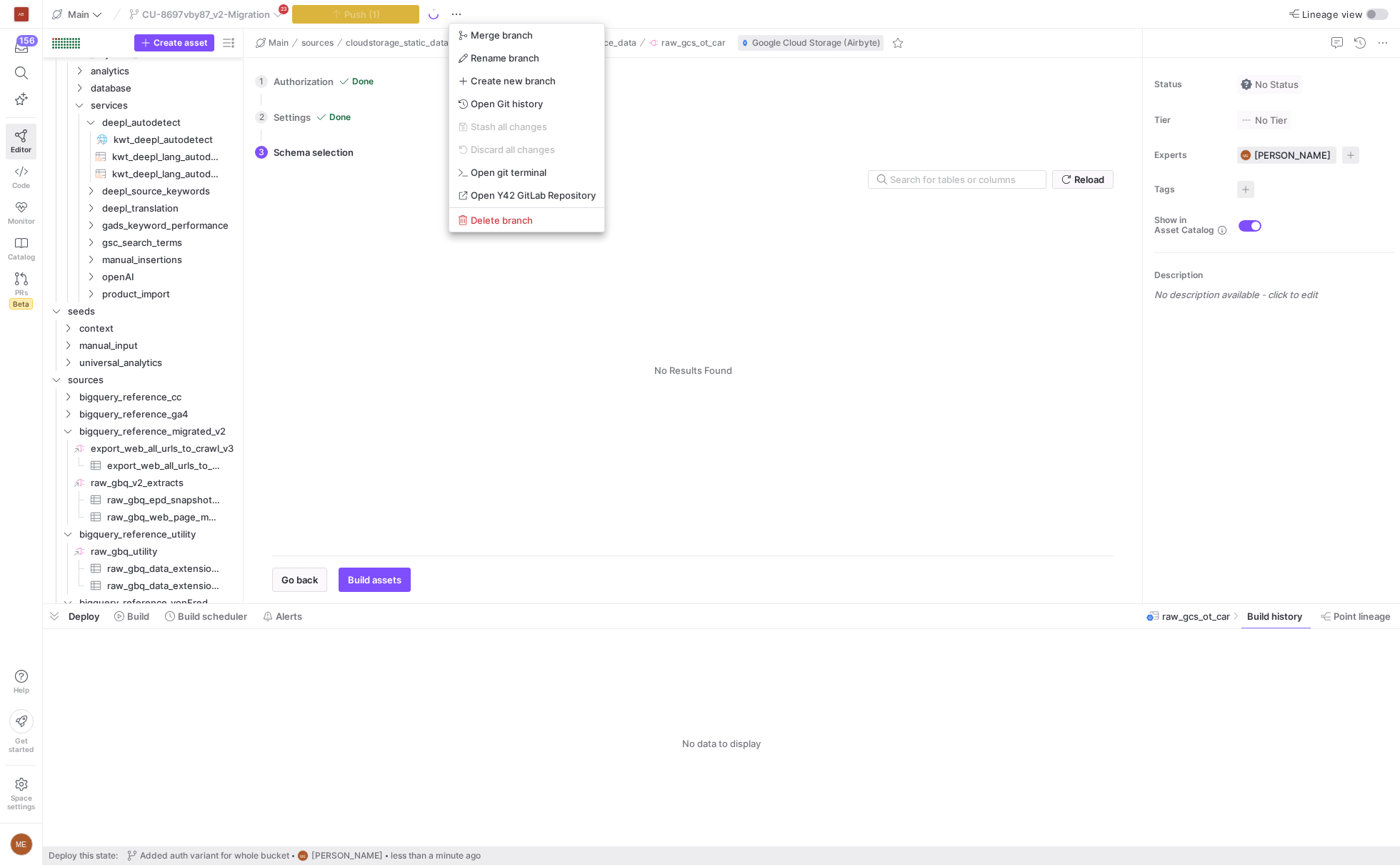
click at [456, 11] on div at bounding box center [700, 432] width 1400 height 865
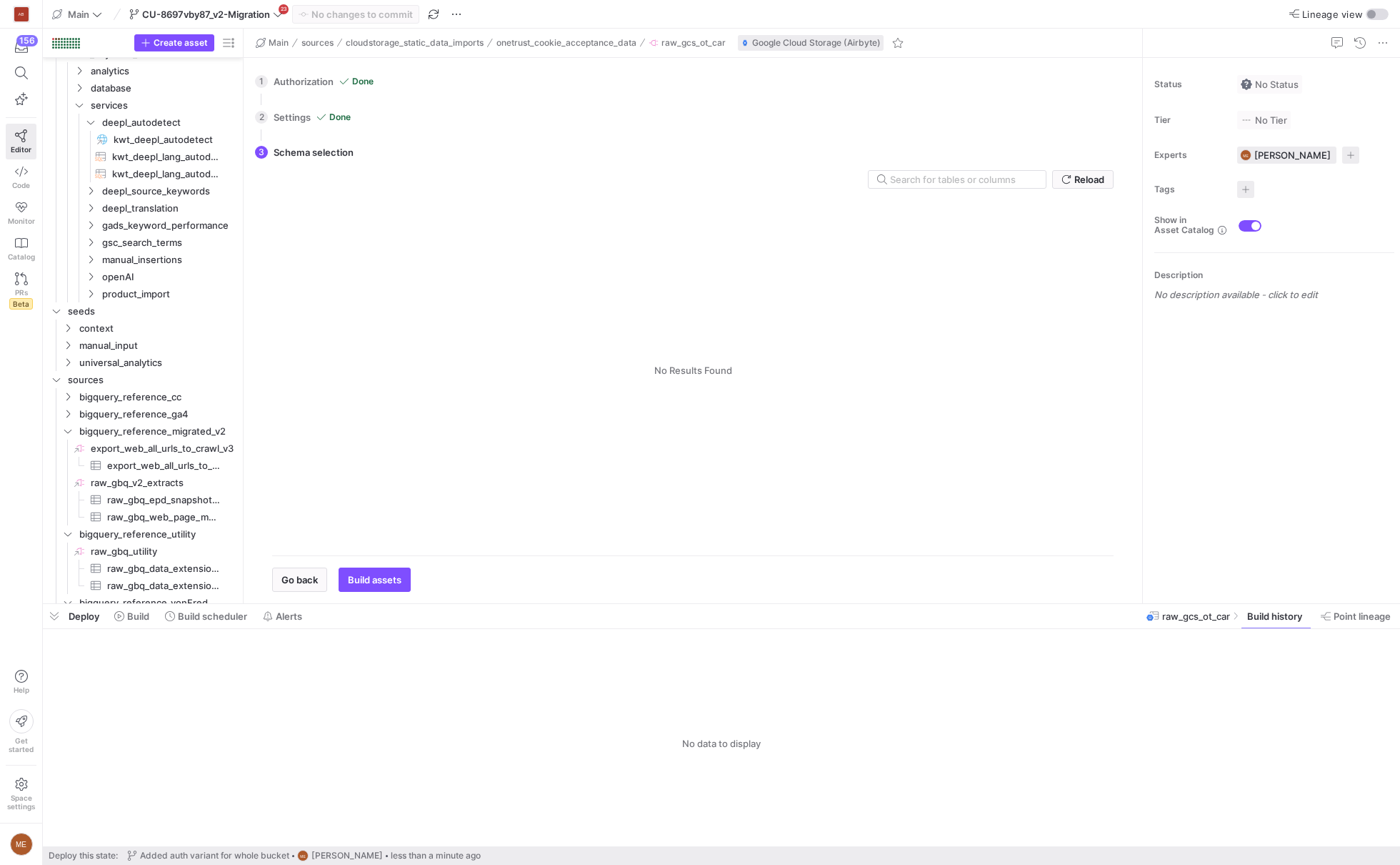
click at [1191, 620] on span "raw_gcs_ot_car" at bounding box center [1197, 616] width 68 height 11
click at [371, 580] on span "Build assets" at bounding box center [374, 579] width 54 height 11
click at [129, 613] on span "Build" at bounding box center [138, 616] width 22 height 11
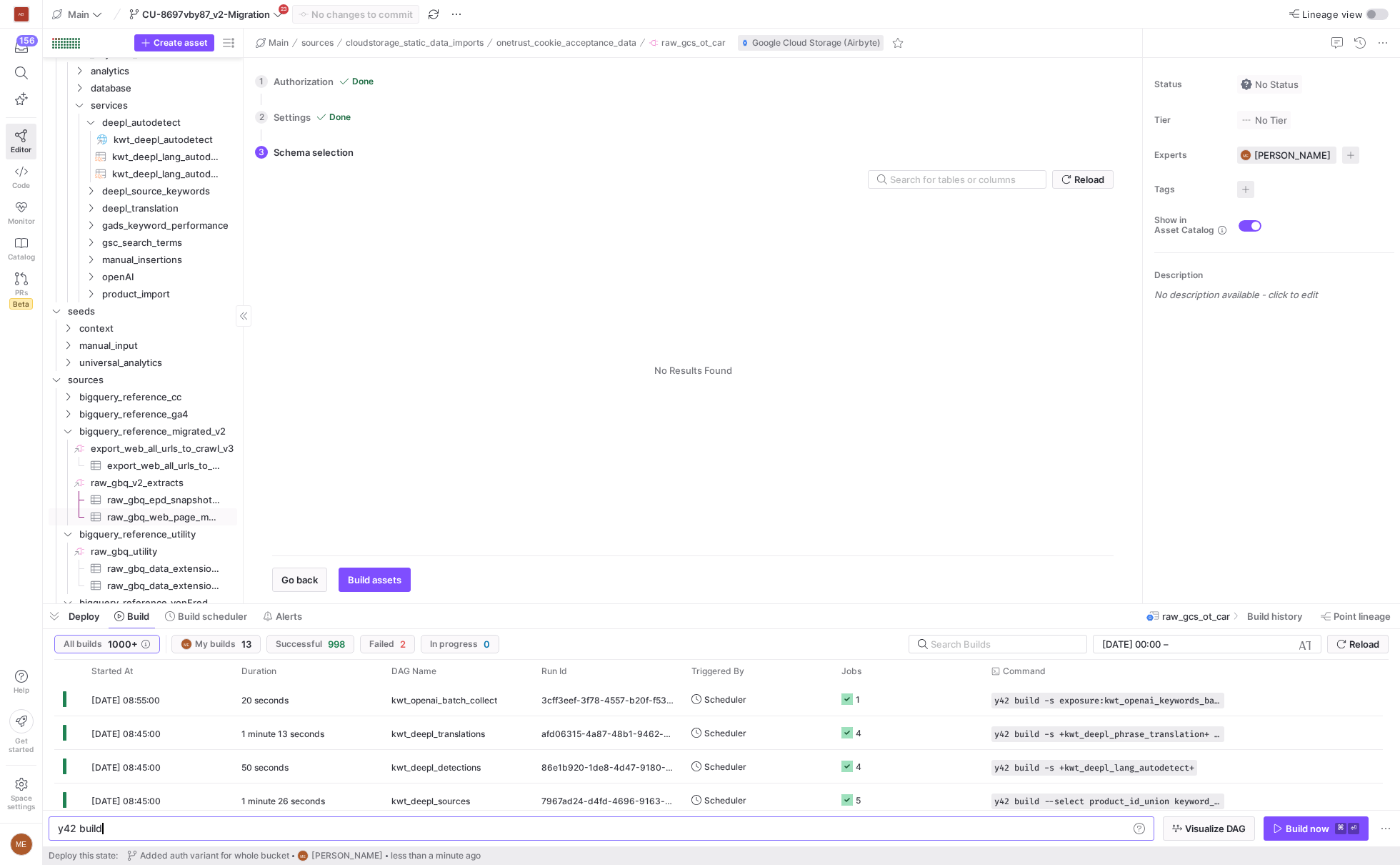
scroll to position [346, 0]
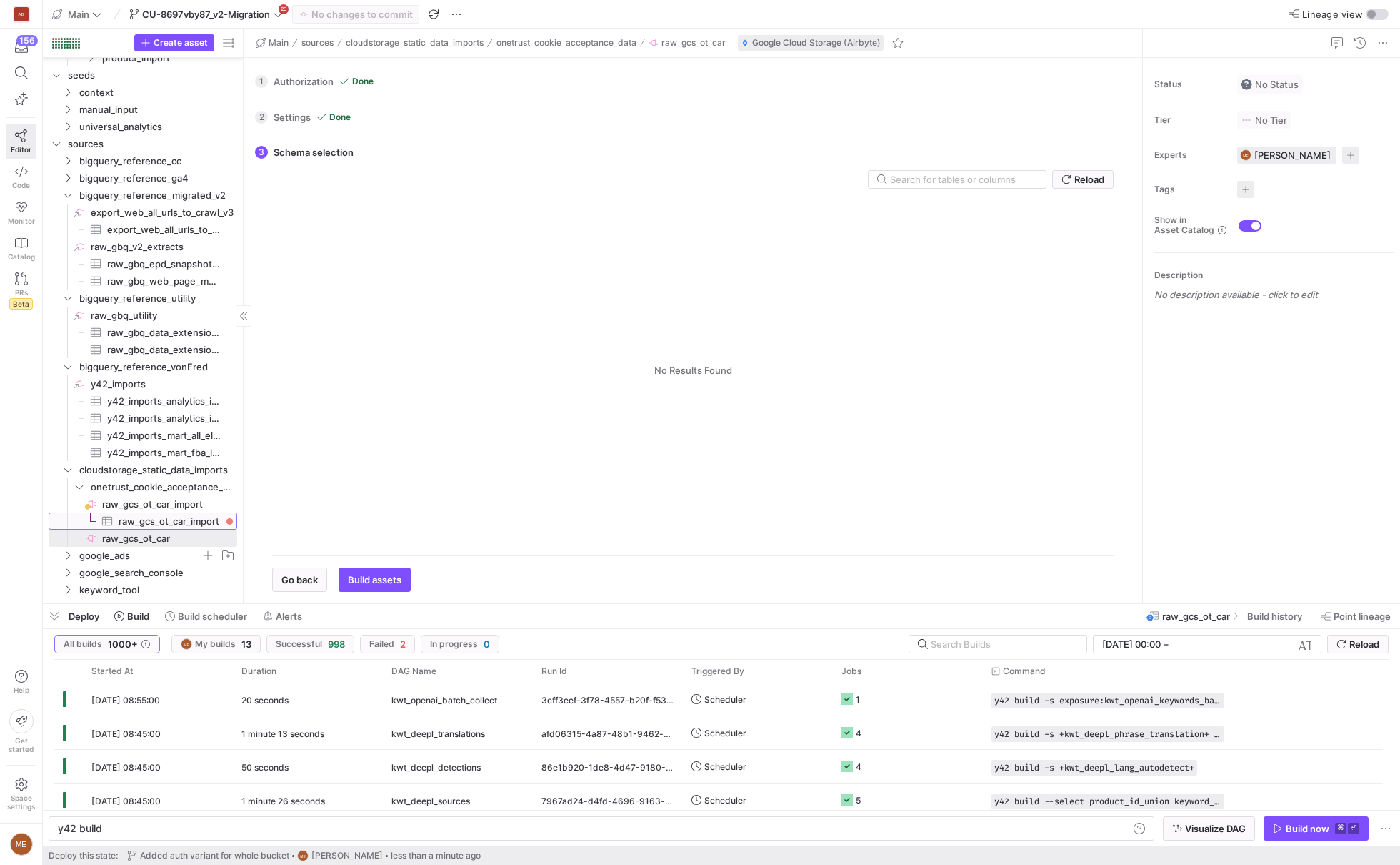
click at [144, 516] on span "raw_gcs_ot_car_import​​​​​​​​​" at bounding box center [169, 521] width 102 height 17
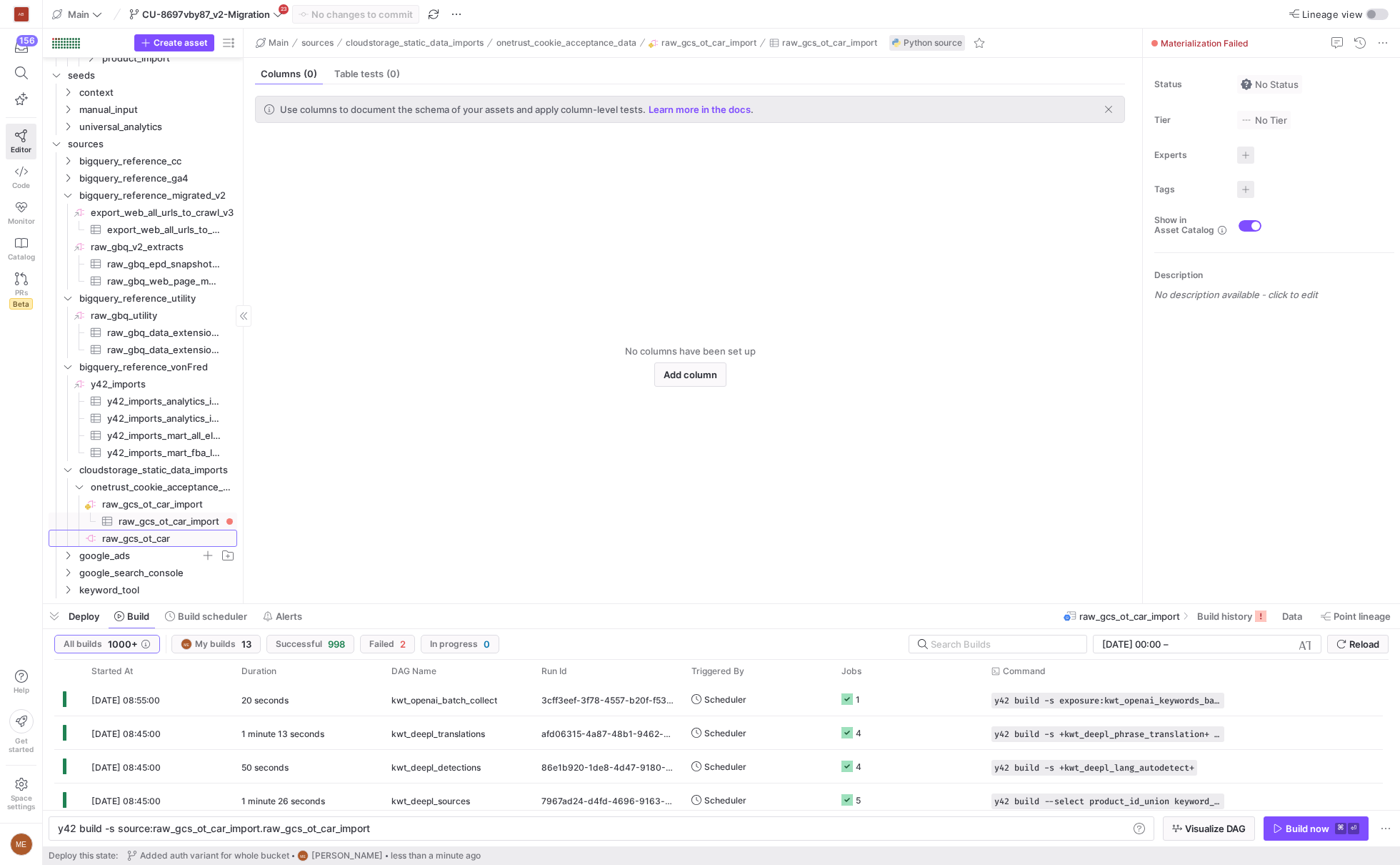
click at [142, 537] on span "raw_gcs_ot_car​​​​​​​​" at bounding box center [169, 539] width 133 height 17
type textarea "y42 build"
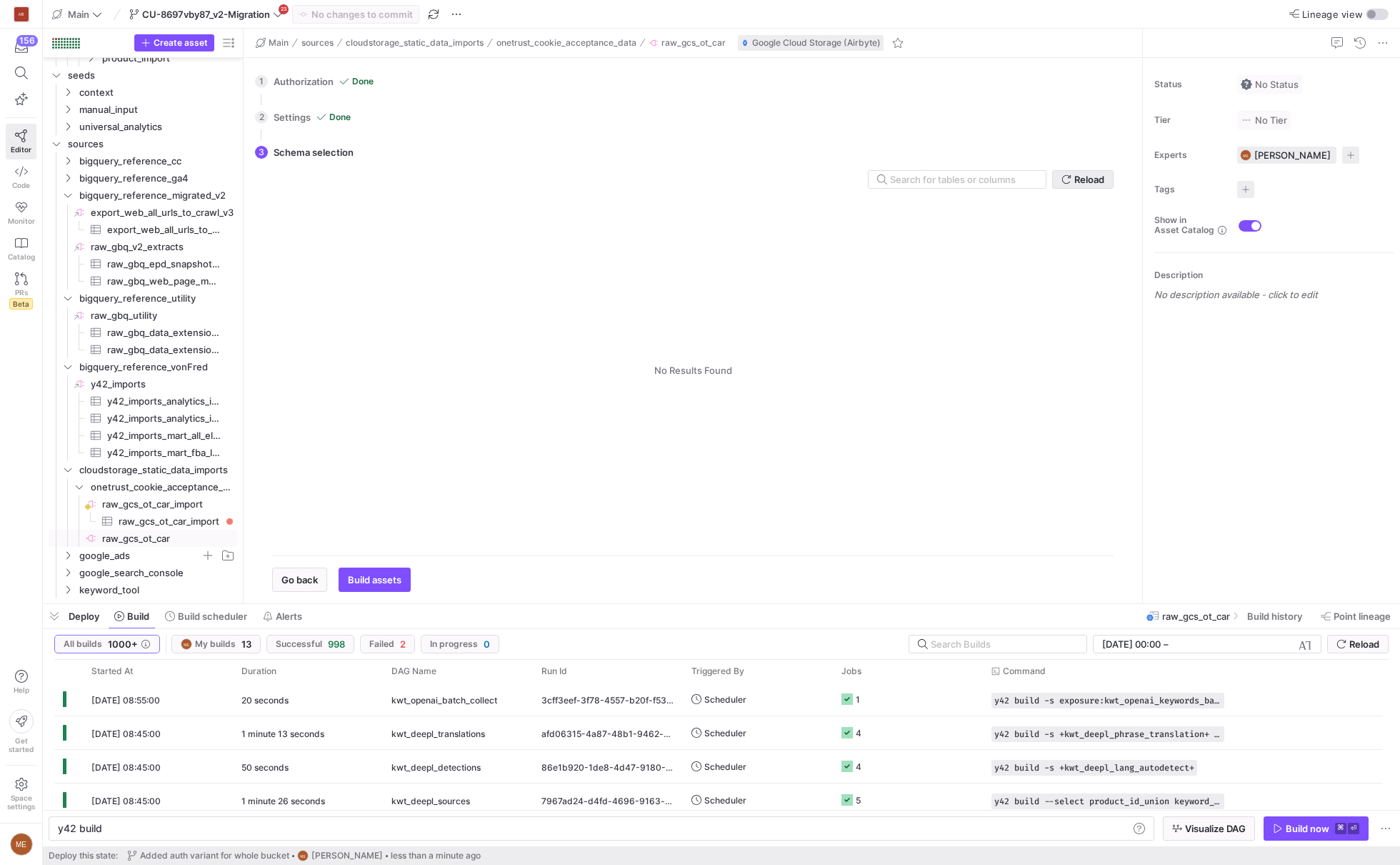
click at [1087, 182] on span "Reload" at bounding box center [1090, 179] width 30 height 11
